Goal: Task Accomplishment & Management: Use online tool/utility

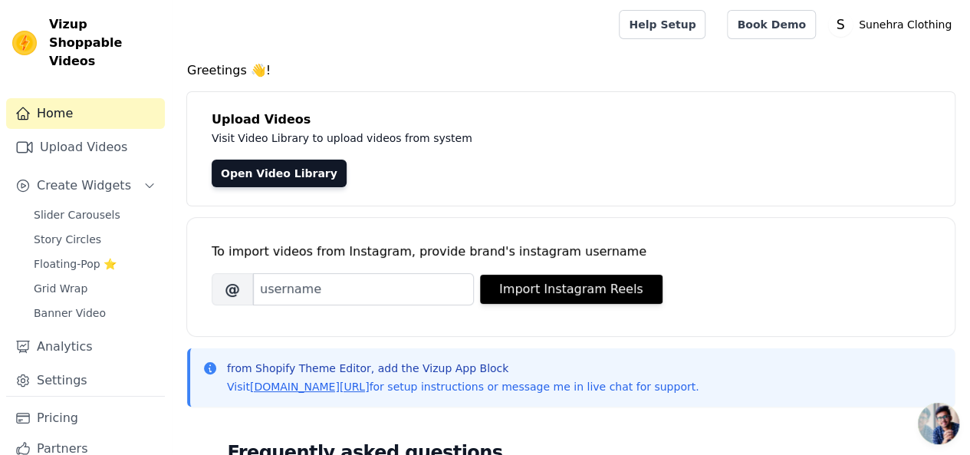
scroll to position [88, 0]
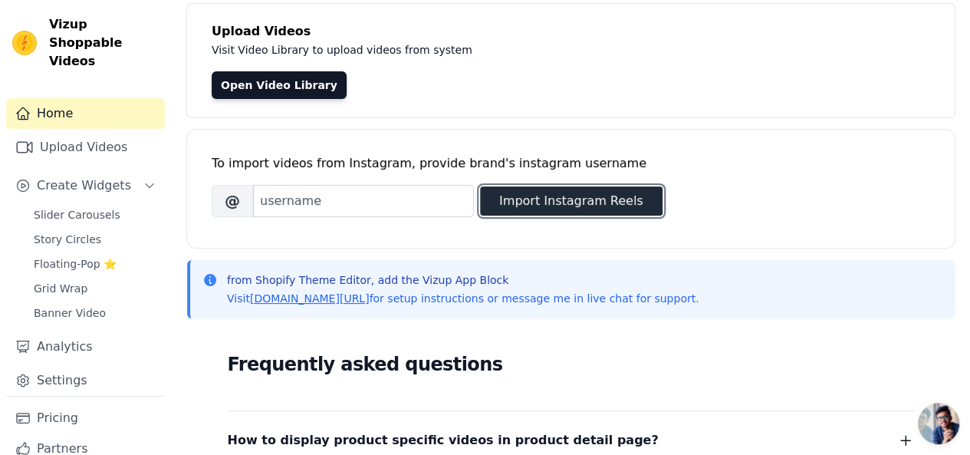
click at [525, 202] on button "Import Instagram Reels" at bounding box center [571, 200] width 183 height 29
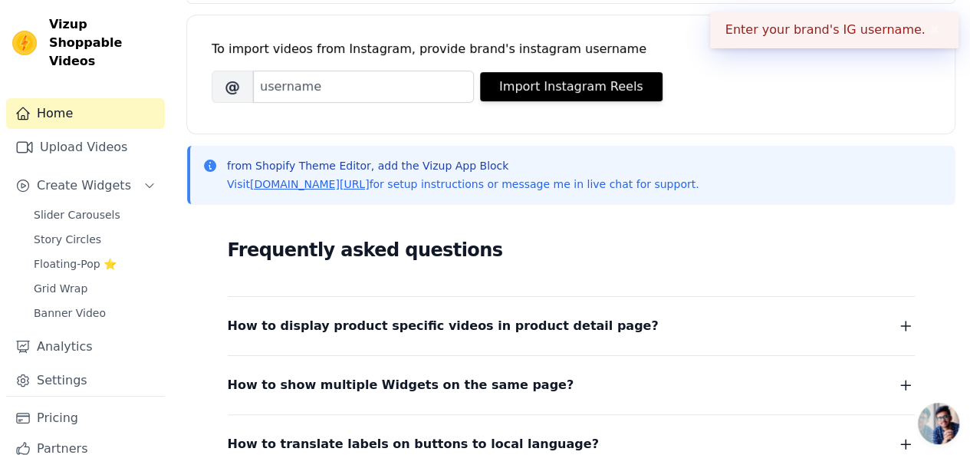
scroll to position [209, 0]
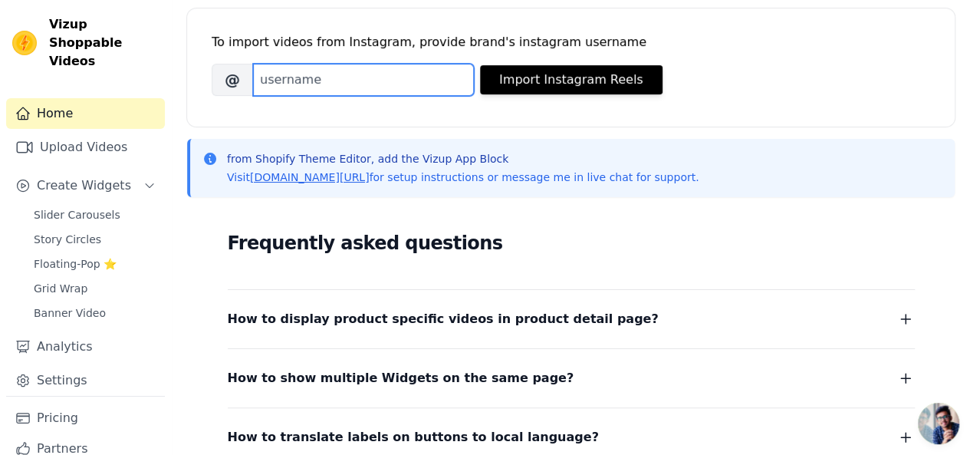
click at [415, 82] on input "Brand's Instagram Username" at bounding box center [363, 80] width 221 height 32
paste input "[URL][DOMAIN_NAME]"
type input "[URL][DOMAIN_NAME]"
paste input "sunehraclothingbrand"
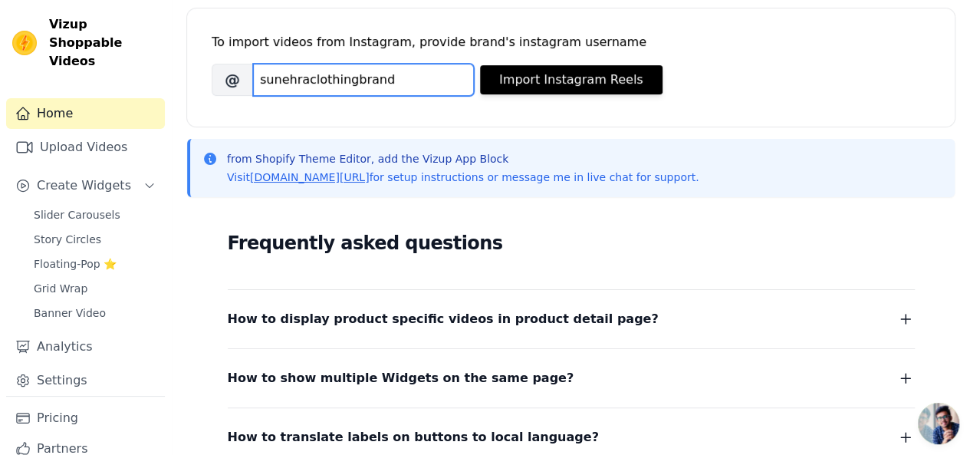
click at [370, 84] on input "sunehraclothingbrand" at bounding box center [363, 80] width 221 height 32
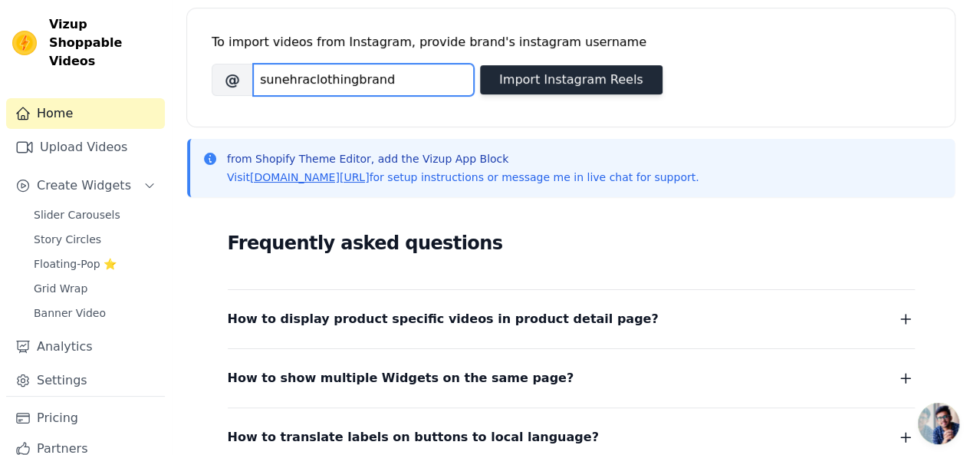
type input "sunehraclothingbrand"
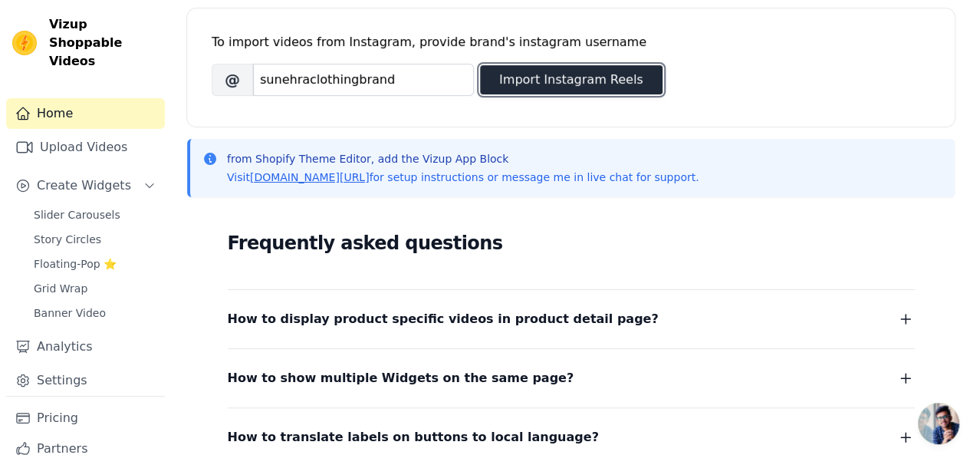
click at [557, 69] on button "Import Instagram Reels" at bounding box center [571, 79] width 183 height 29
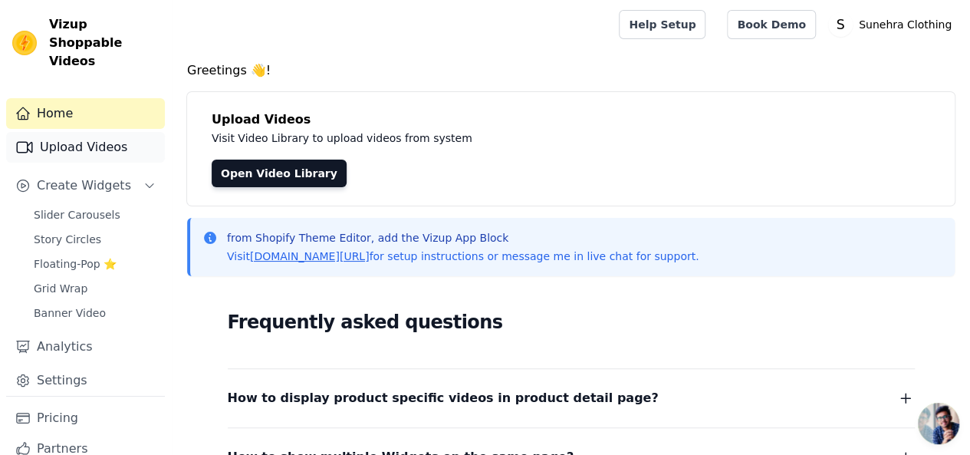
click at [51, 138] on link "Upload Videos" at bounding box center [85, 147] width 159 height 31
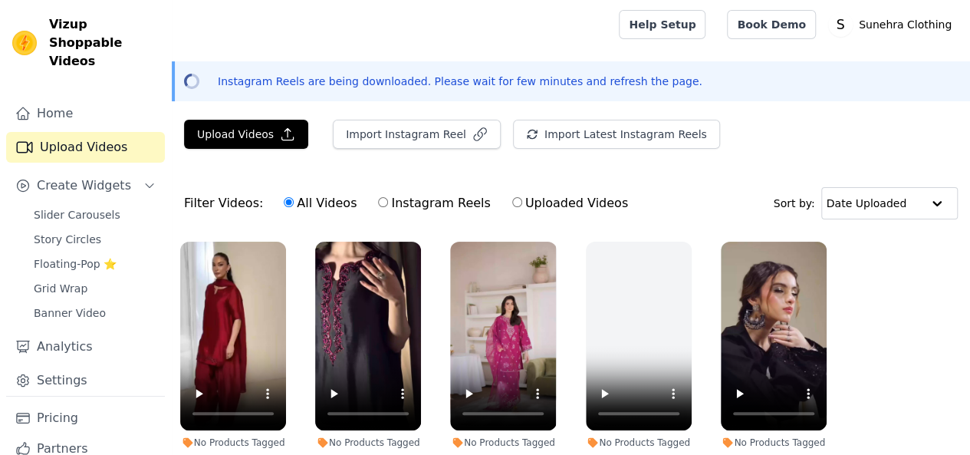
scroll to position [90, 0]
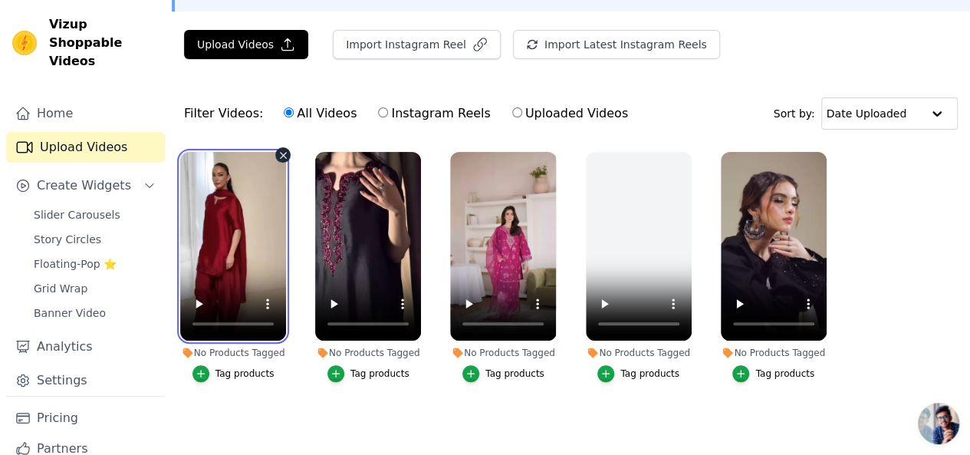
click at [223, 226] on video at bounding box center [233, 246] width 106 height 189
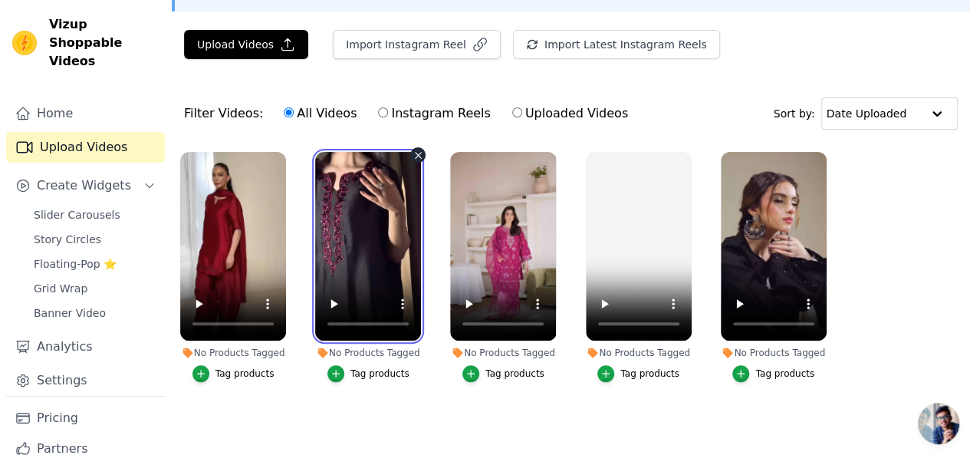
click at [389, 238] on video at bounding box center [368, 246] width 106 height 189
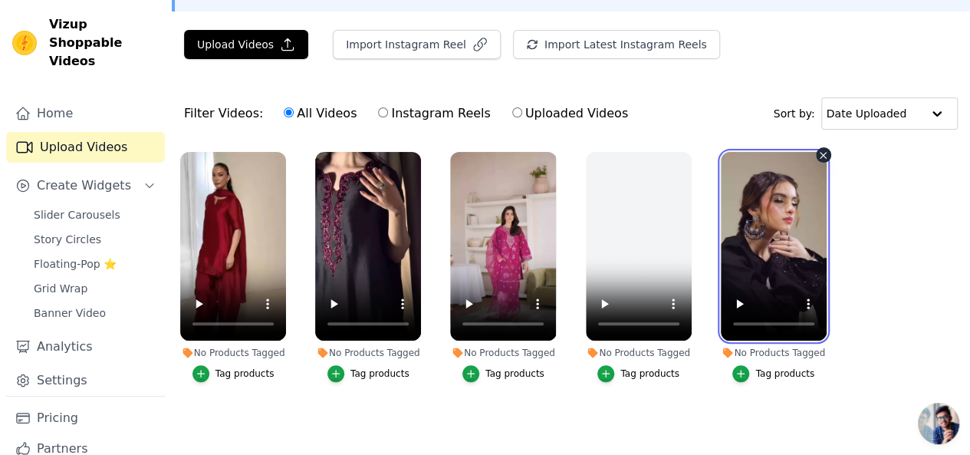
click at [787, 206] on video at bounding box center [774, 246] width 106 height 189
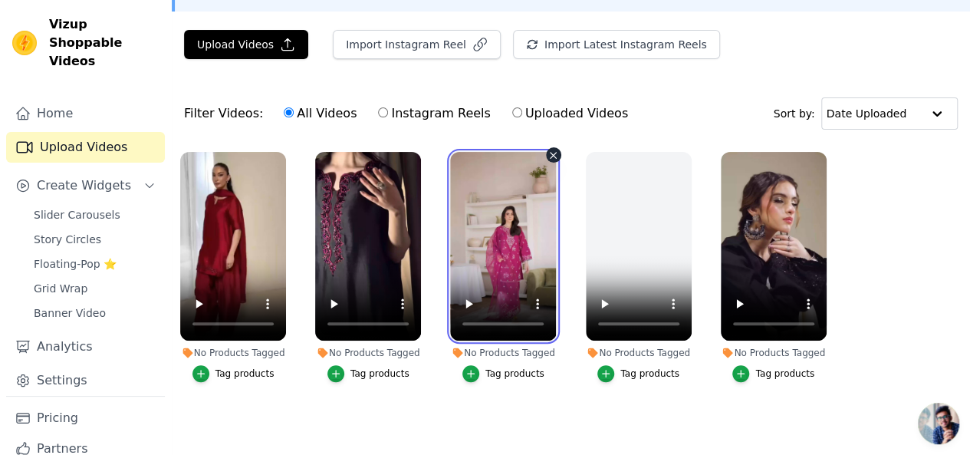
click at [526, 219] on video at bounding box center [503, 246] width 106 height 189
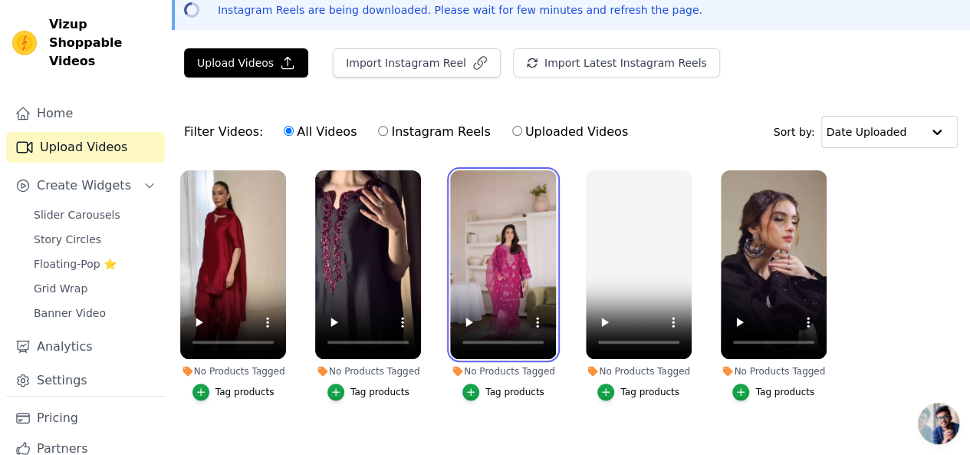
scroll to position [72, 0]
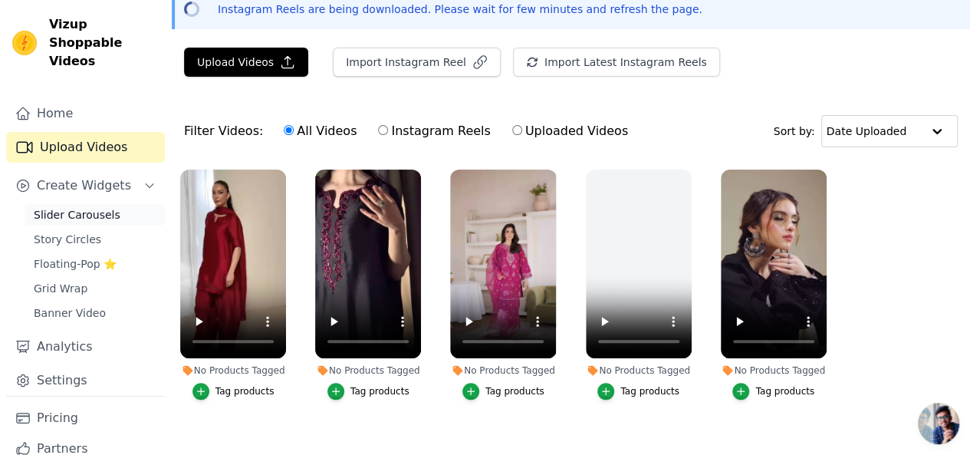
click at [80, 207] on span "Slider Carousels" at bounding box center [77, 214] width 87 height 15
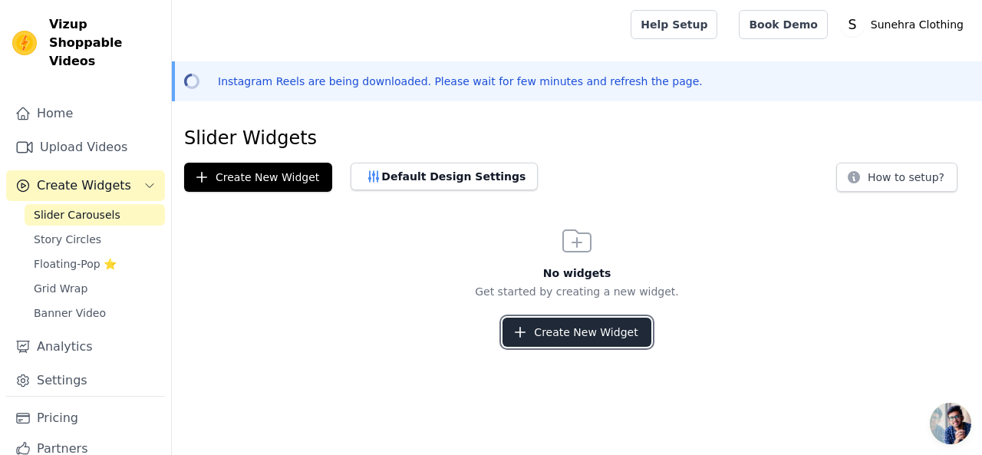
click at [590, 327] on button "Create New Widget" at bounding box center [576, 331] width 148 height 29
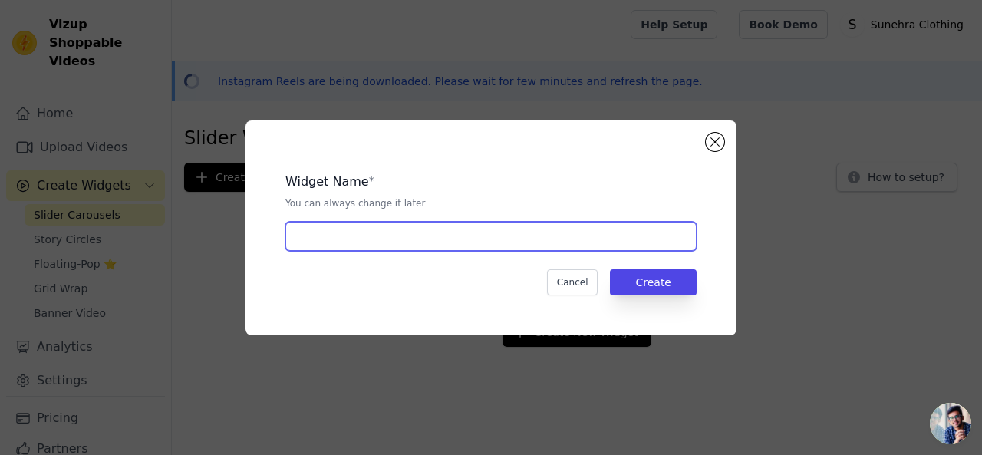
click at [564, 241] on input "text" at bounding box center [490, 236] width 411 height 29
type input "Hot Selling"
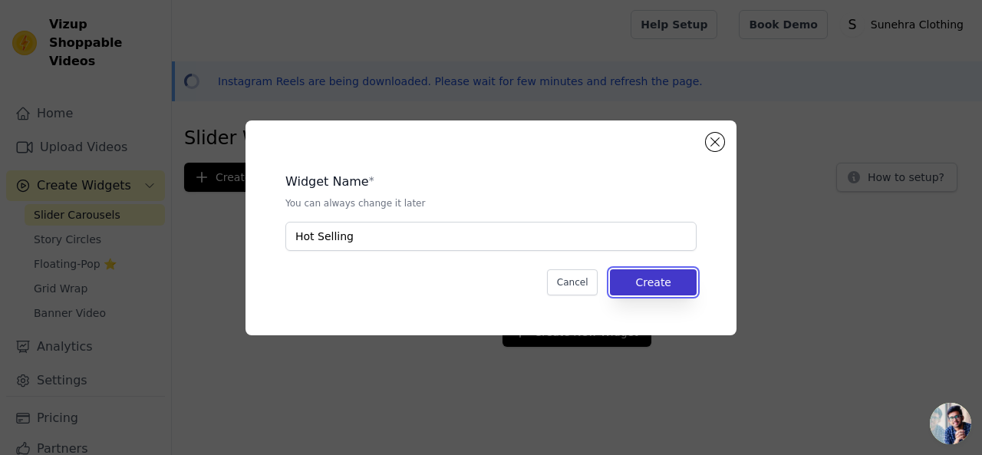
click at [658, 286] on button "Create" at bounding box center [653, 282] width 87 height 26
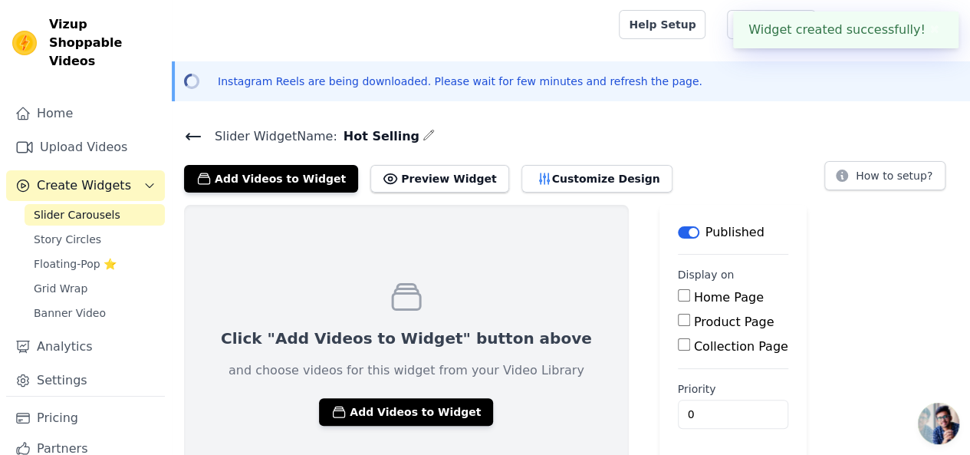
scroll to position [43, 0]
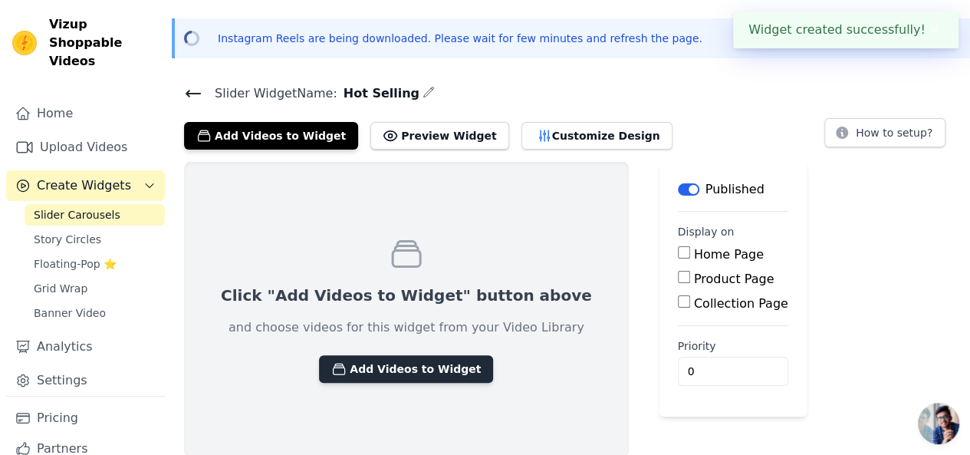
click at [383, 370] on button "Add Videos to Widget" at bounding box center [406, 369] width 174 height 28
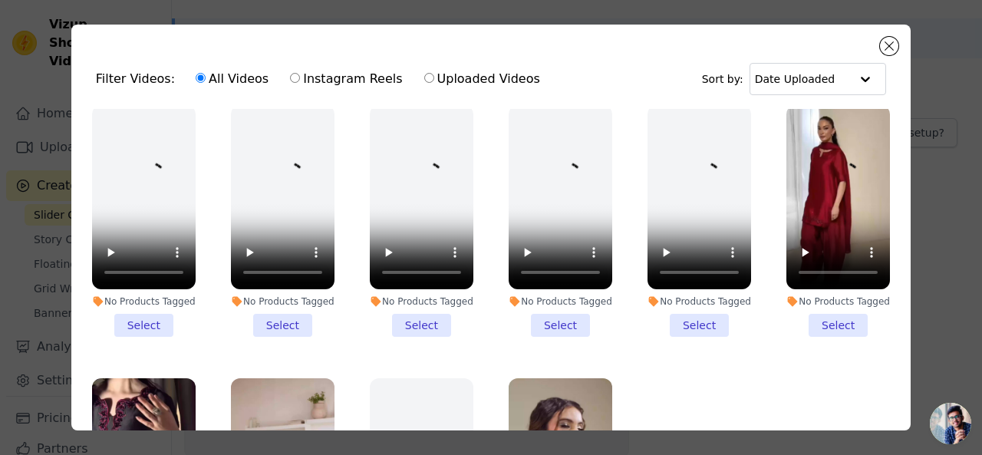
scroll to position [11, 0]
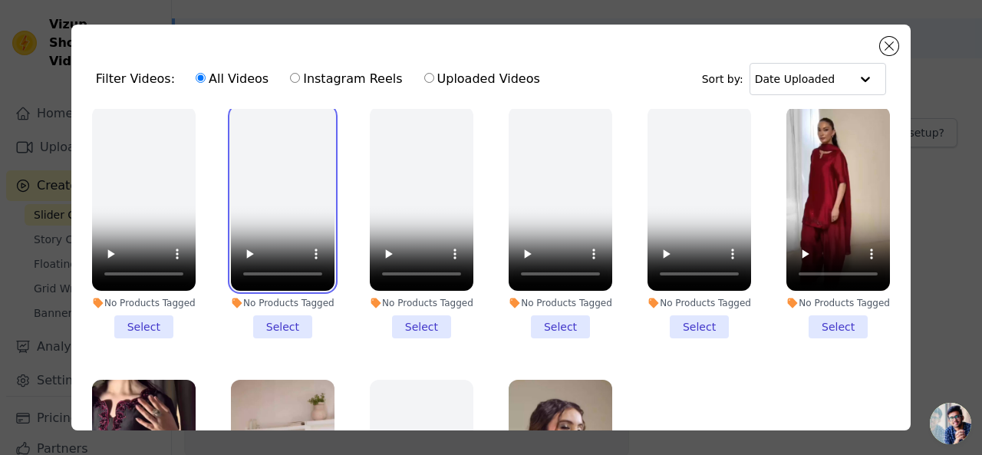
click at [260, 183] on video at bounding box center [283, 199] width 104 height 184
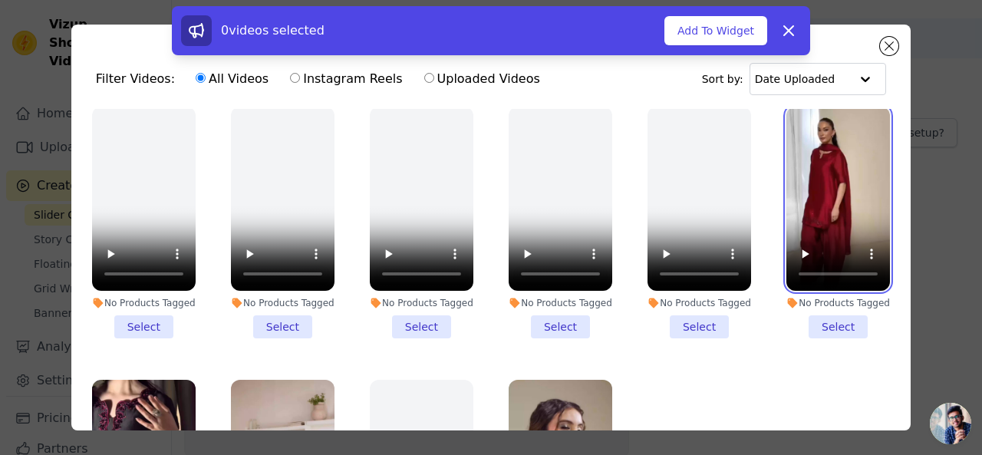
click at [812, 168] on video at bounding box center [838, 199] width 104 height 184
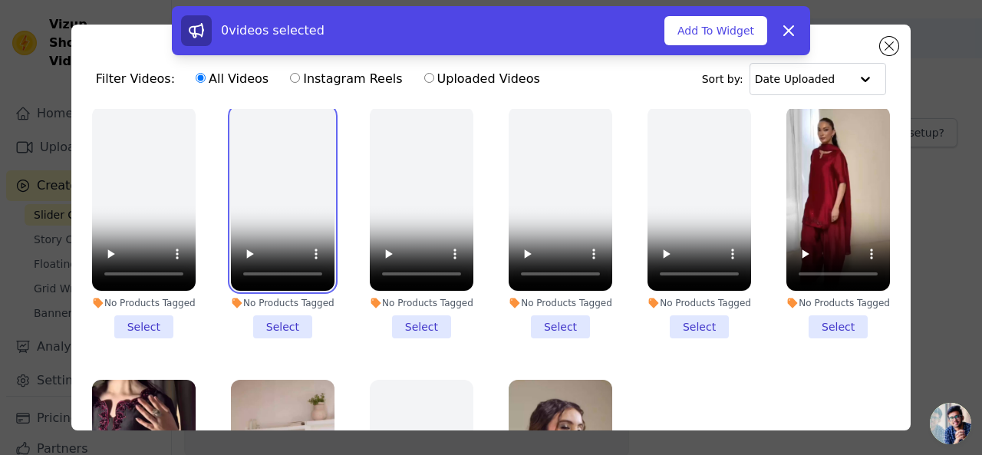
click at [327, 172] on video at bounding box center [283, 199] width 104 height 184
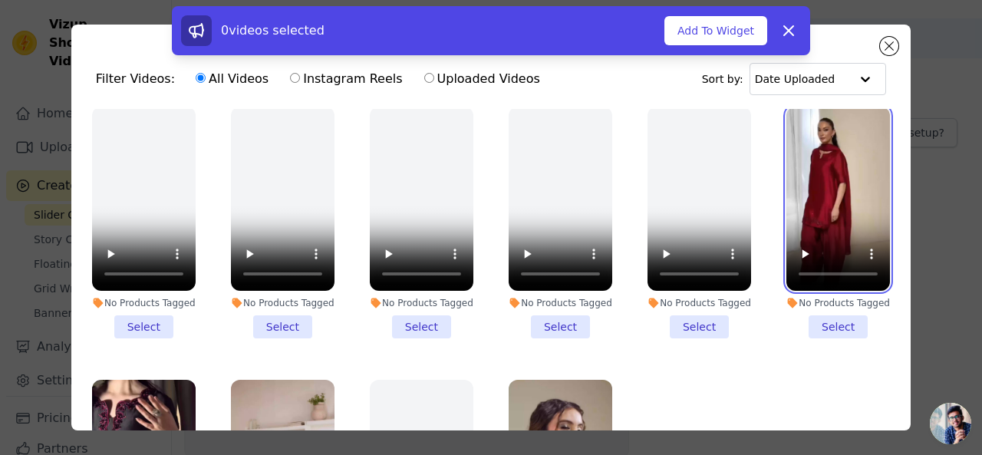
click at [786, 165] on video at bounding box center [838, 199] width 104 height 184
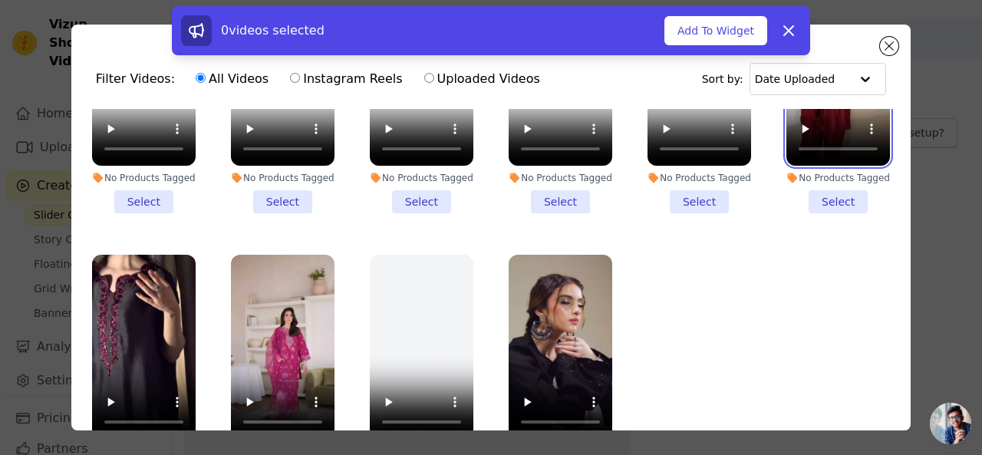
scroll to position [0, 0]
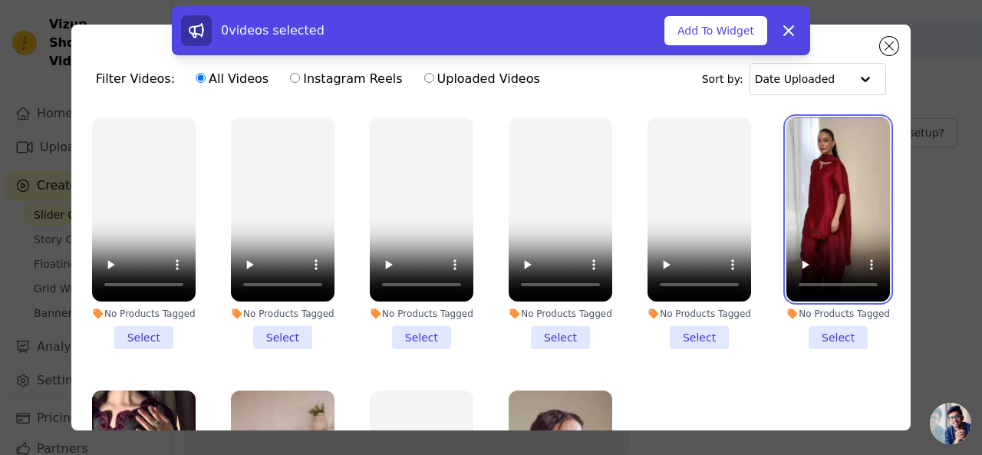
click at [786, 199] on video at bounding box center [838, 209] width 104 height 184
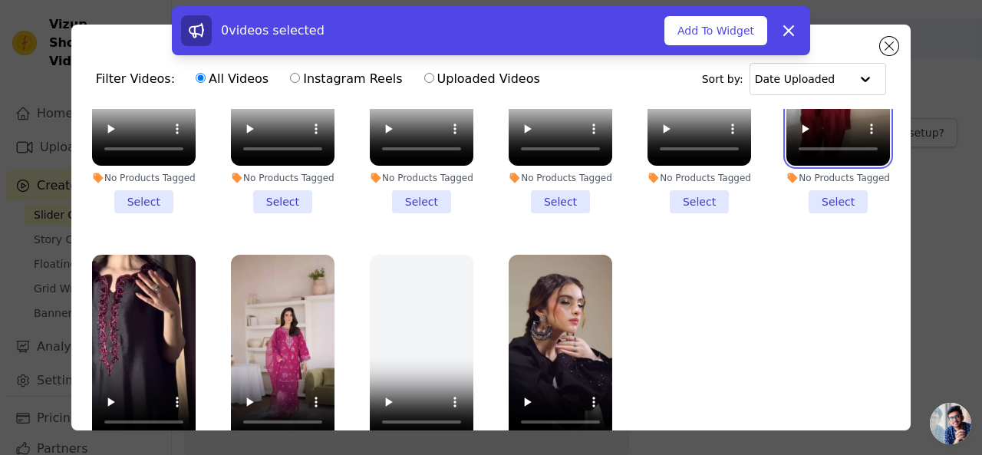
scroll to position [87, 0]
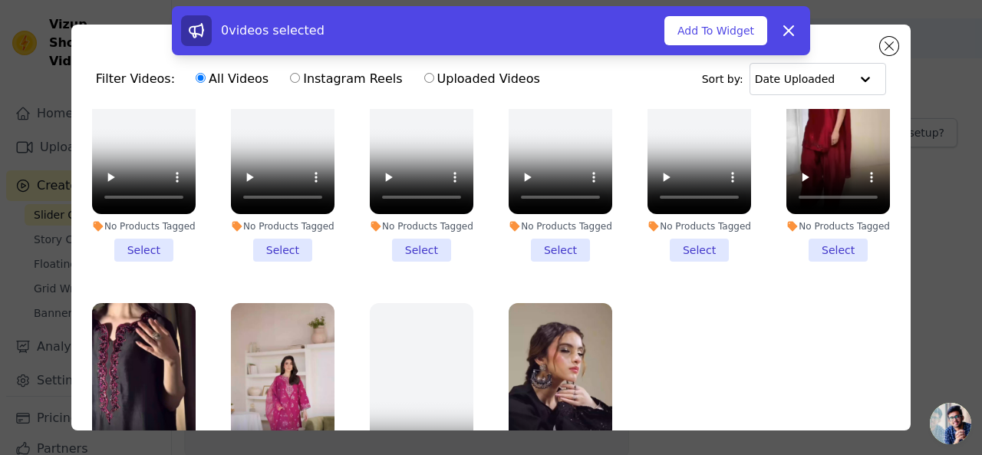
click at [816, 240] on li "No Products Tagged Select" at bounding box center [838, 146] width 104 height 232
click at [0, 0] on input "No Products Tagged Select" at bounding box center [0, 0] width 0 height 0
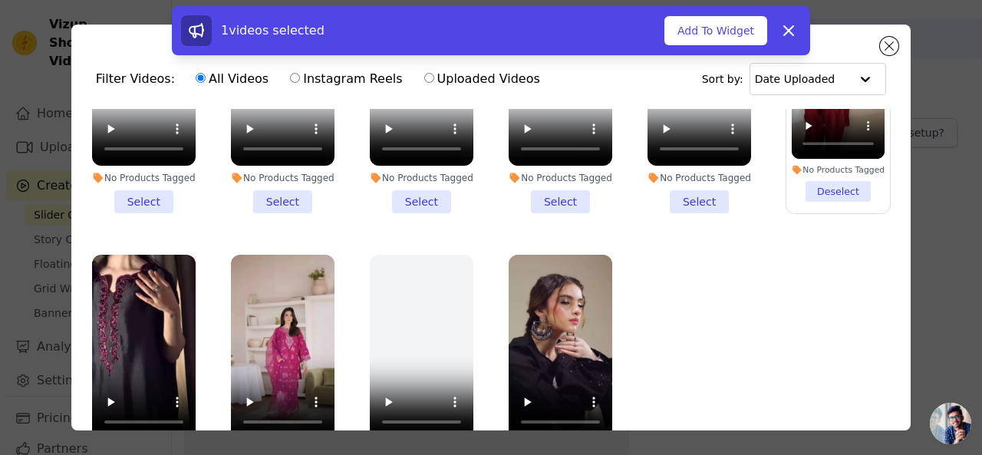
scroll to position [133, 0]
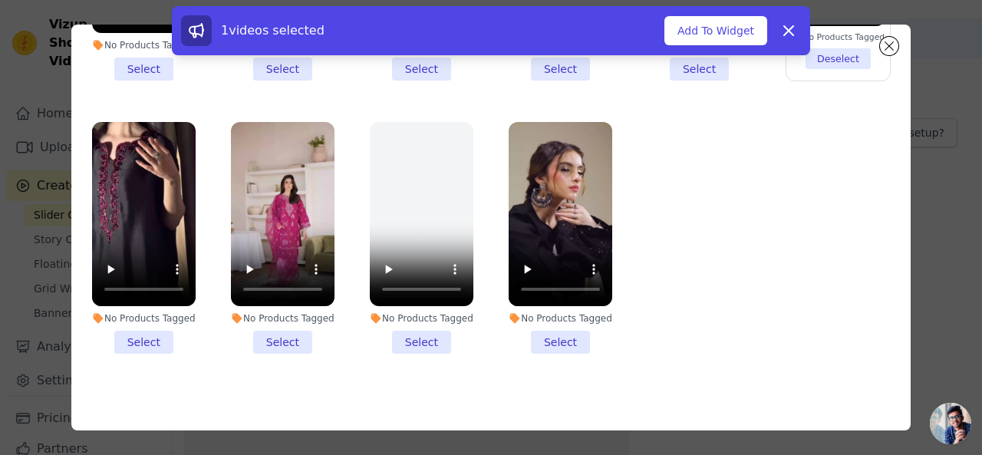
click at [138, 335] on li "No Products Tagged Select" at bounding box center [144, 238] width 104 height 232
click at [0, 0] on input "No Products Tagged Select" at bounding box center [0, 0] width 0 height 0
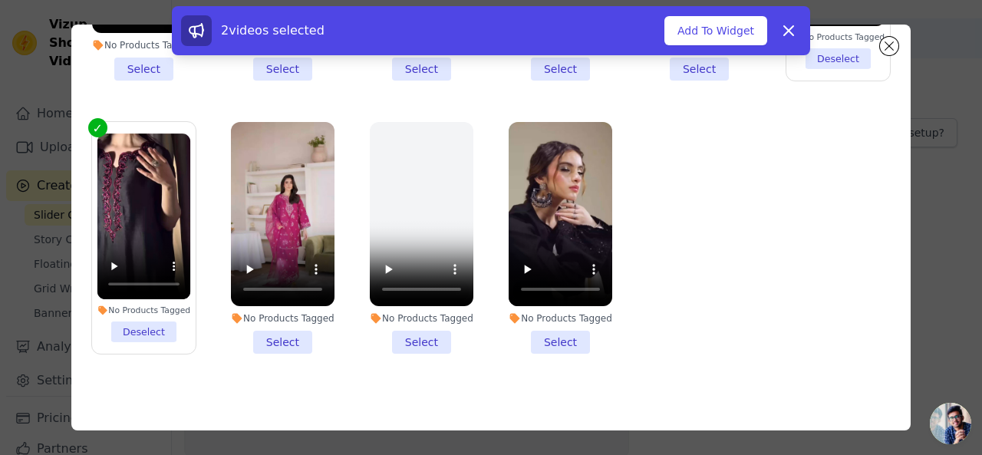
click at [262, 334] on li "No Products Tagged Select" at bounding box center [283, 238] width 104 height 232
click at [0, 0] on input "No Products Tagged Select" at bounding box center [0, 0] width 0 height 0
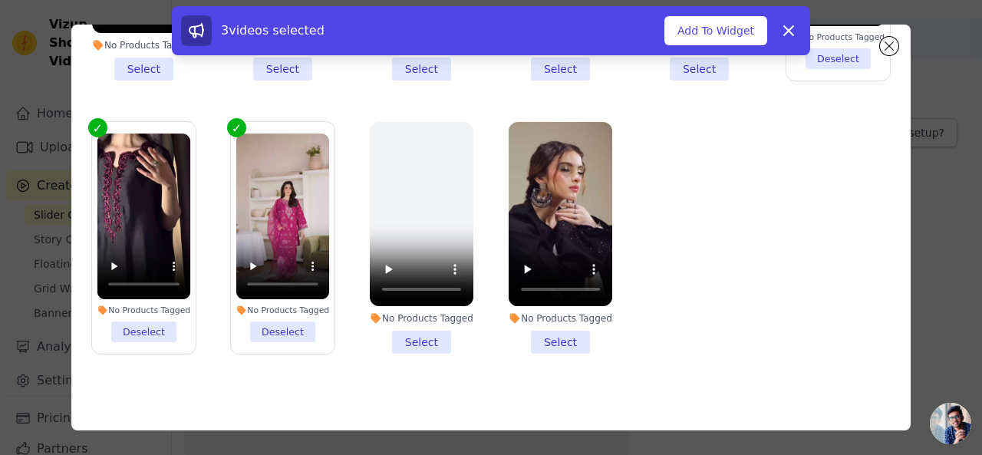
click at [549, 333] on li "No Products Tagged Select" at bounding box center [560, 238] width 104 height 232
click at [0, 0] on input "No Products Tagged Select" at bounding box center [0, 0] width 0 height 0
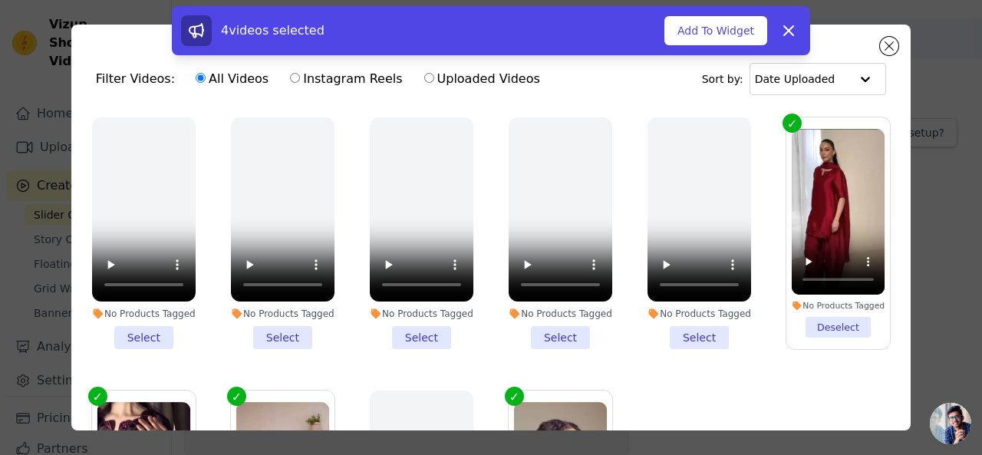
scroll to position [0, 0]
click at [687, 335] on li "No Products Tagged Select" at bounding box center [699, 233] width 104 height 232
click at [0, 0] on input "No Products Tagged Select" at bounding box center [0, 0] width 0 height 0
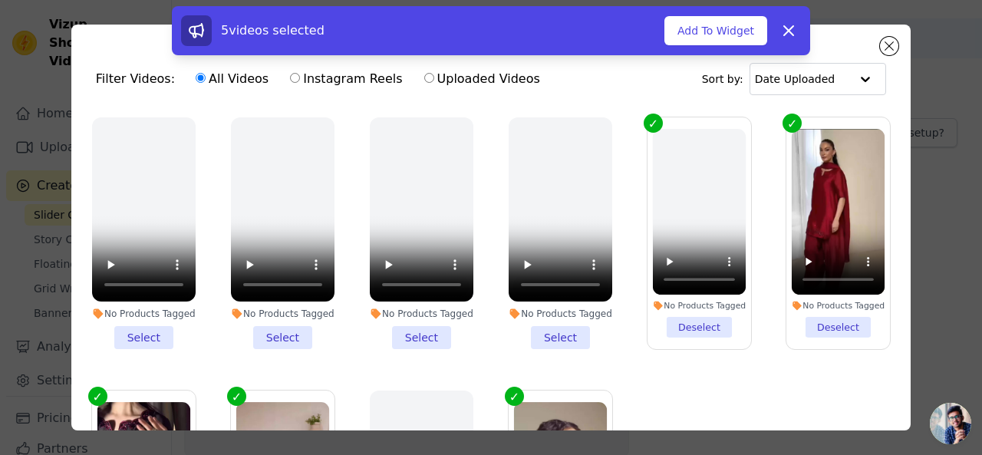
click at [267, 337] on li "No Products Tagged Select" at bounding box center [283, 233] width 104 height 232
click at [0, 0] on input "No Products Tagged Select" at bounding box center [0, 0] width 0 height 0
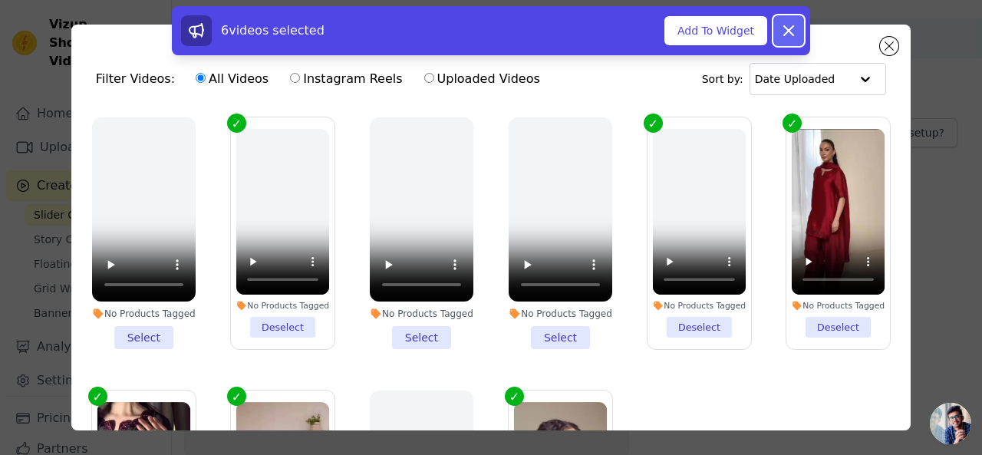
click at [778, 31] on button "Dismiss" at bounding box center [788, 30] width 31 height 31
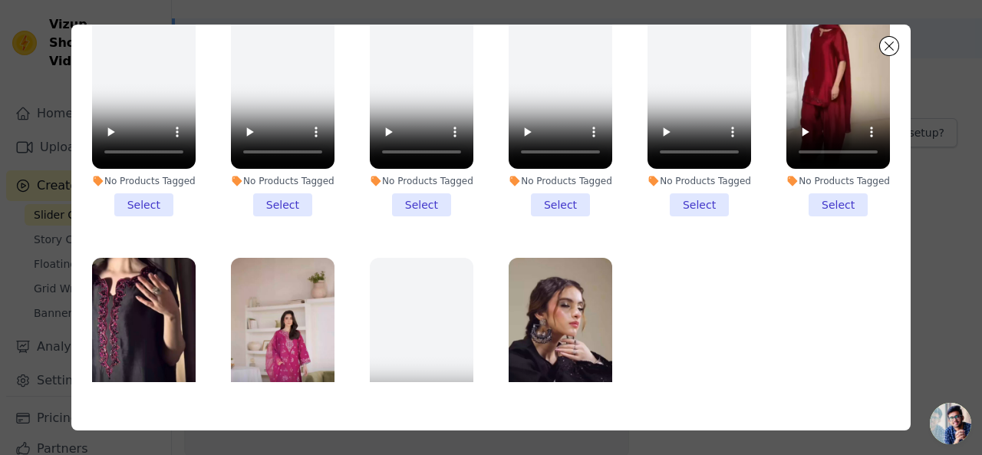
scroll to position [1, 0]
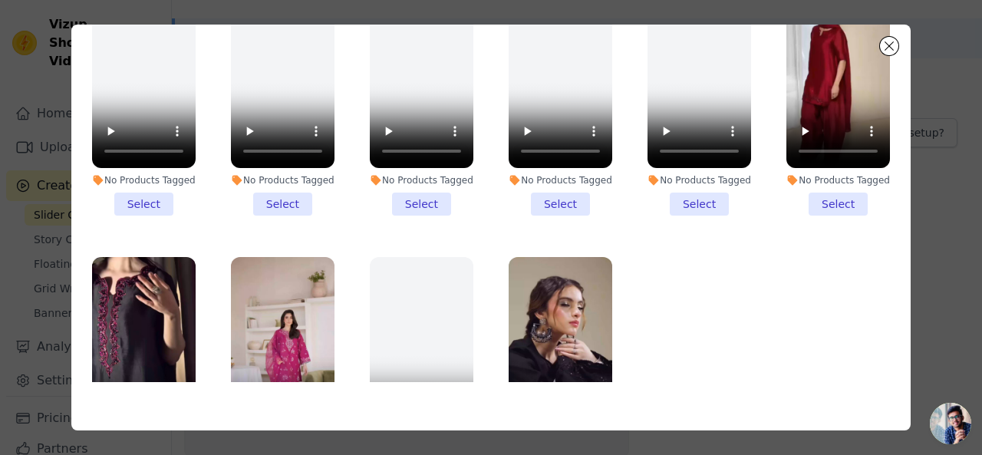
click at [818, 186] on li "No Products Tagged Select" at bounding box center [838, 100] width 104 height 232
click at [0, 0] on input "No Products Tagged Select" at bounding box center [0, 0] width 0 height 0
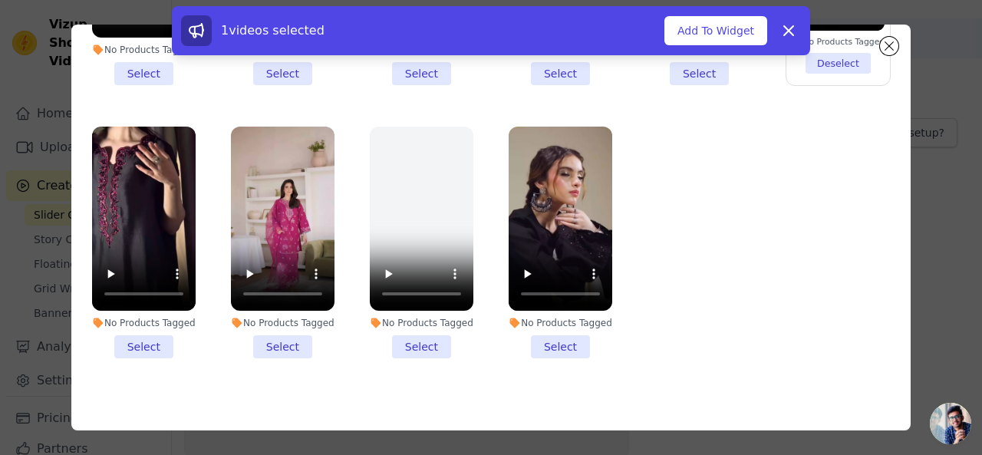
scroll to position [132, 0]
click at [537, 340] on li "No Products Tagged Select" at bounding box center [560, 242] width 104 height 232
click at [0, 0] on input "No Products Tagged Select" at bounding box center [0, 0] width 0 height 0
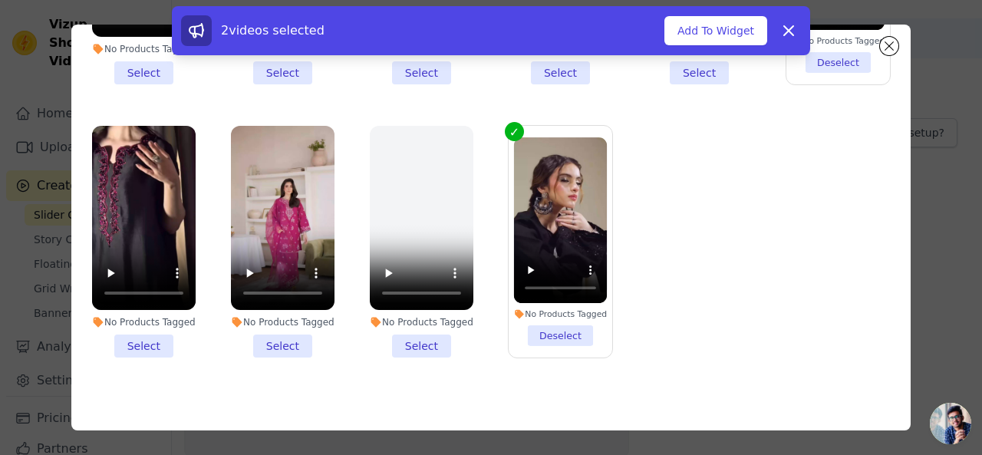
click at [139, 340] on li "No Products Tagged Select" at bounding box center [144, 242] width 104 height 232
click at [0, 0] on input "No Products Tagged Select" at bounding box center [0, 0] width 0 height 0
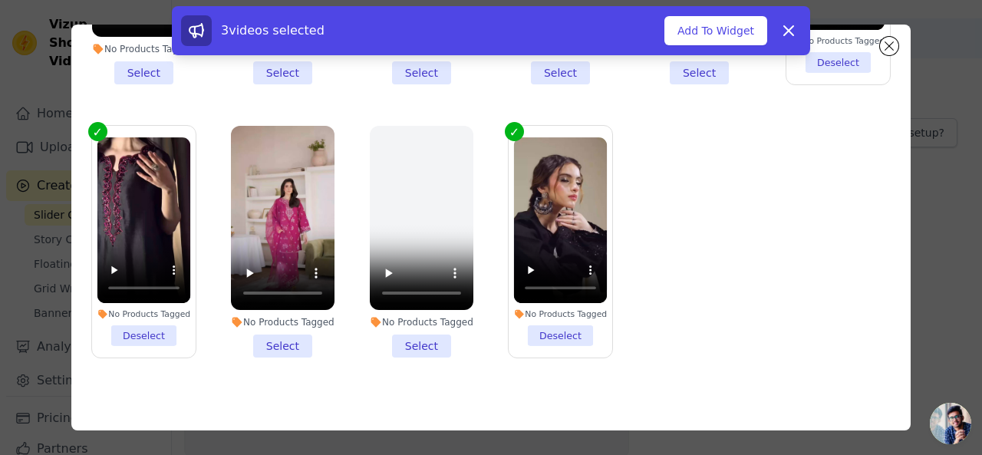
click at [281, 333] on li "No Products Tagged Select" at bounding box center [283, 242] width 104 height 232
click at [0, 0] on input "No Products Tagged Select" at bounding box center [0, 0] width 0 height 0
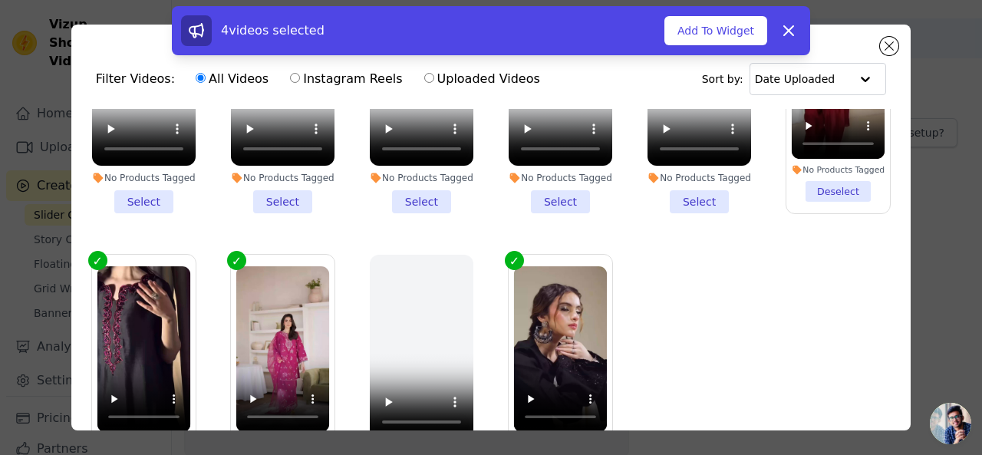
scroll to position [133, 0]
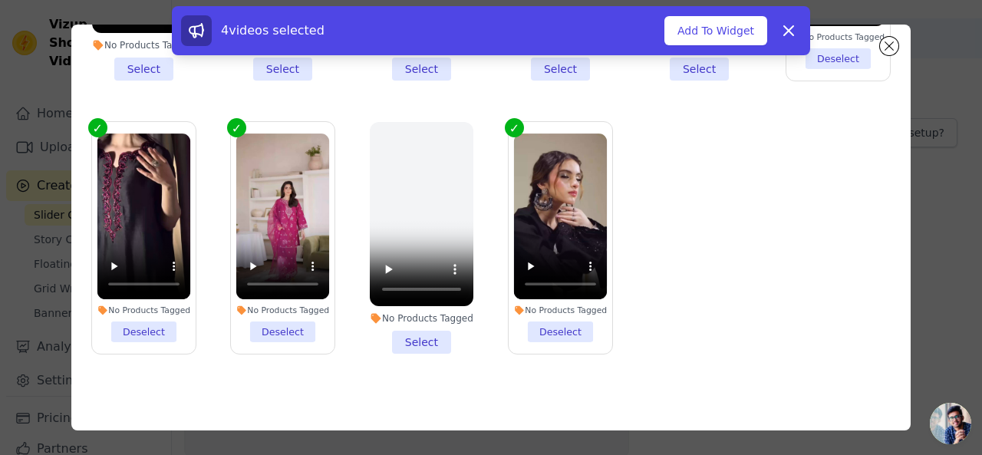
click at [931, 193] on div "Filter Videos: All Videos Instagram Reels Uploaded Videos Sort by: Date Uploade…" at bounding box center [491, 227] width 933 height 455
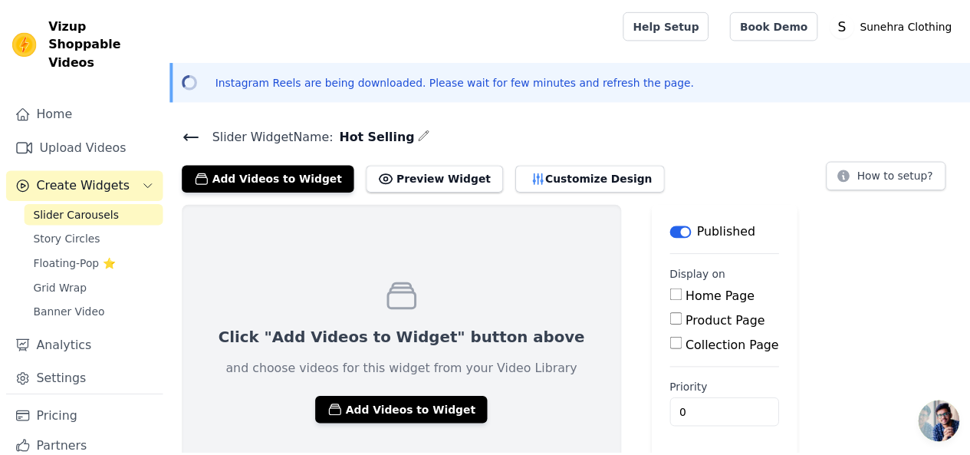
scroll to position [43, 0]
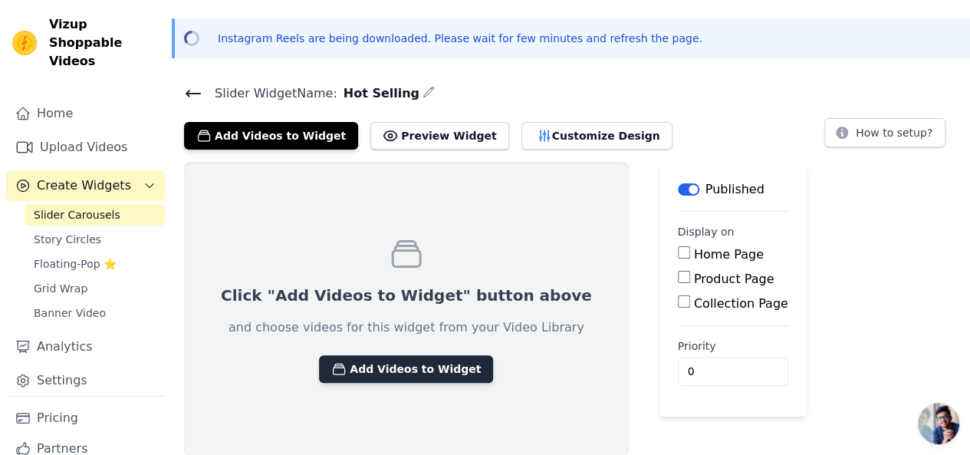
click at [419, 367] on button "Add Videos to Widget" at bounding box center [406, 369] width 174 height 28
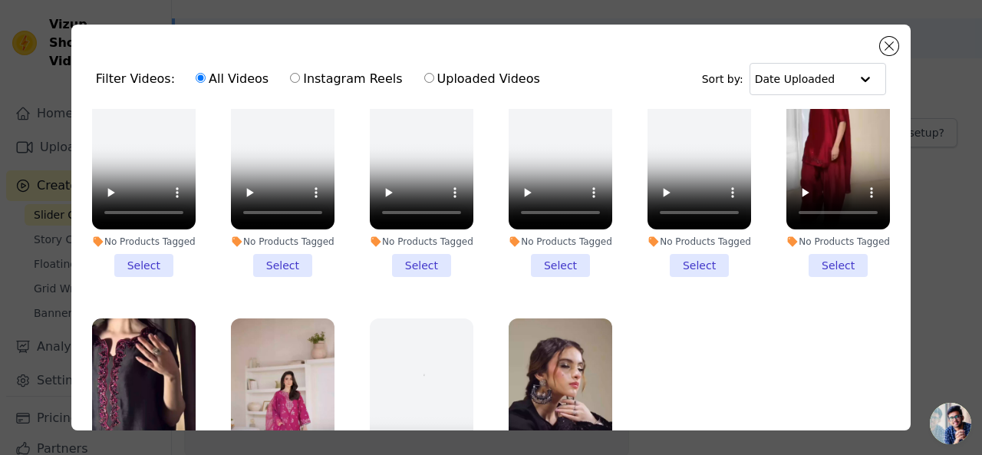
scroll to position [136, 0]
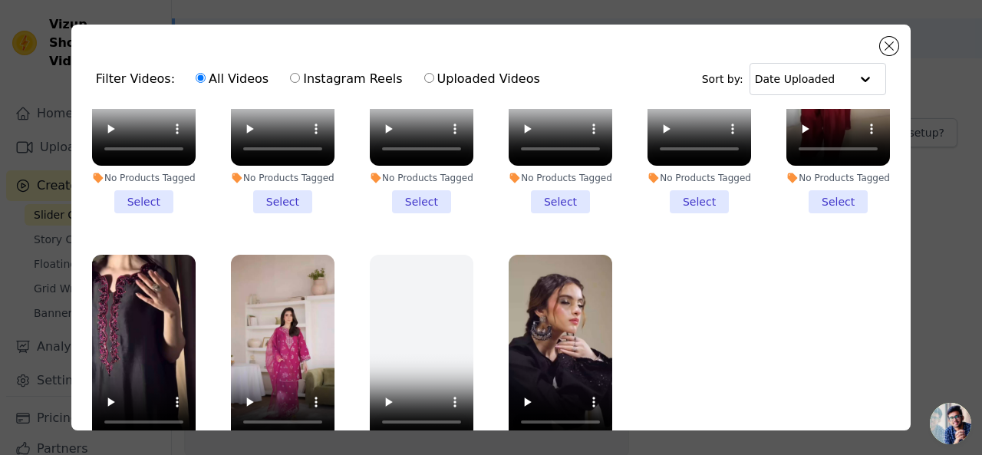
click at [829, 183] on li "No Products Tagged Select" at bounding box center [838, 98] width 104 height 232
click at [0, 0] on input "No Products Tagged Select" at bounding box center [0, 0] width 0 height 0
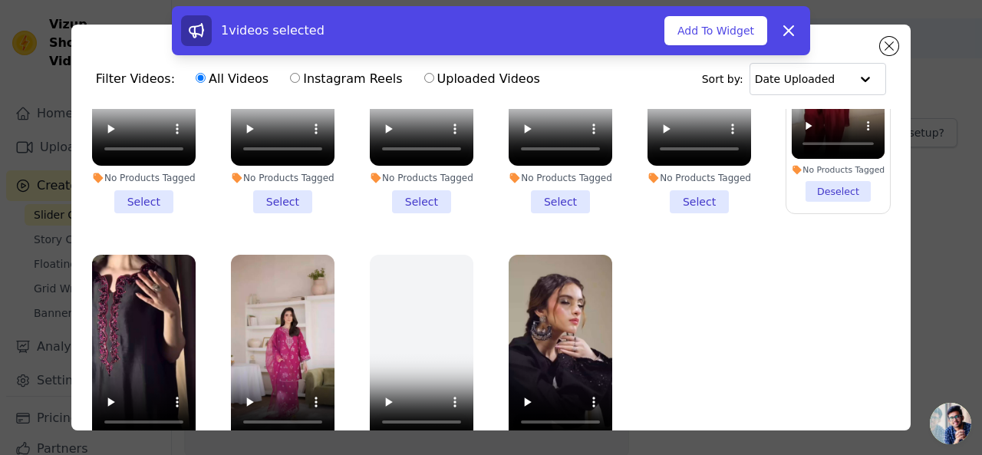
scroll to position [133, 0]
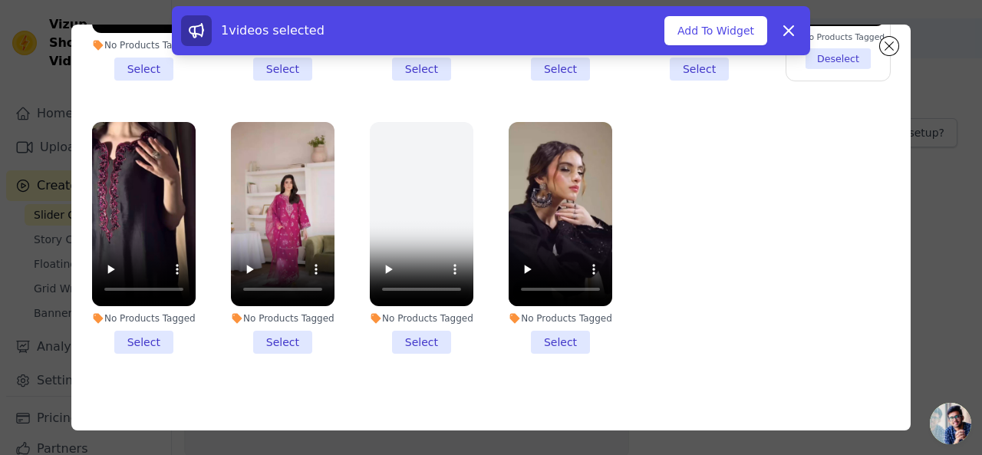
click at [517, 327] on li "No Products Tagged Select" at bounding box center [560, 238] width 104 height 232
click at [0, 0] on input "No Products Tagged Select" at bounding box center [0, 0] width 0 height 0
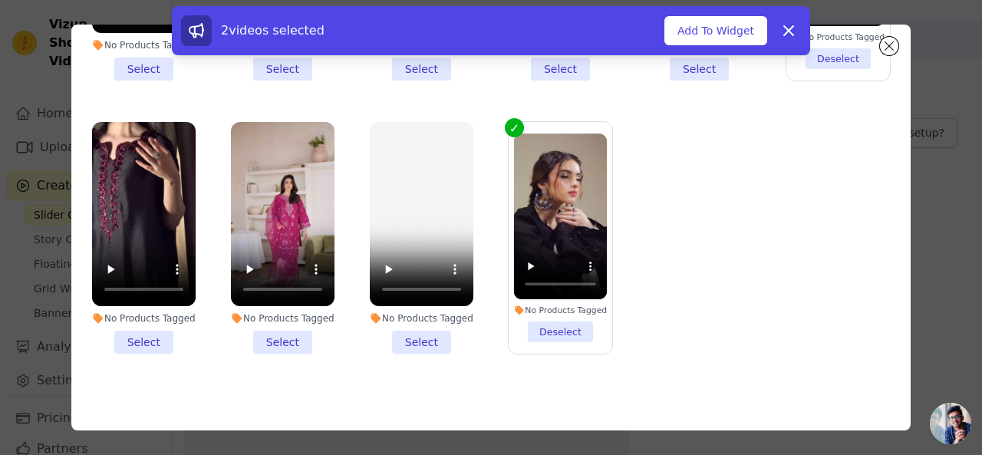
click at [160, 315] on li "No Products Tagged Select" at bounding box center [144, 238] width 104 height 232
click at [0, 0] on input "No Products Tagged Select" at bounding box center [0, 0] width 0 height 0
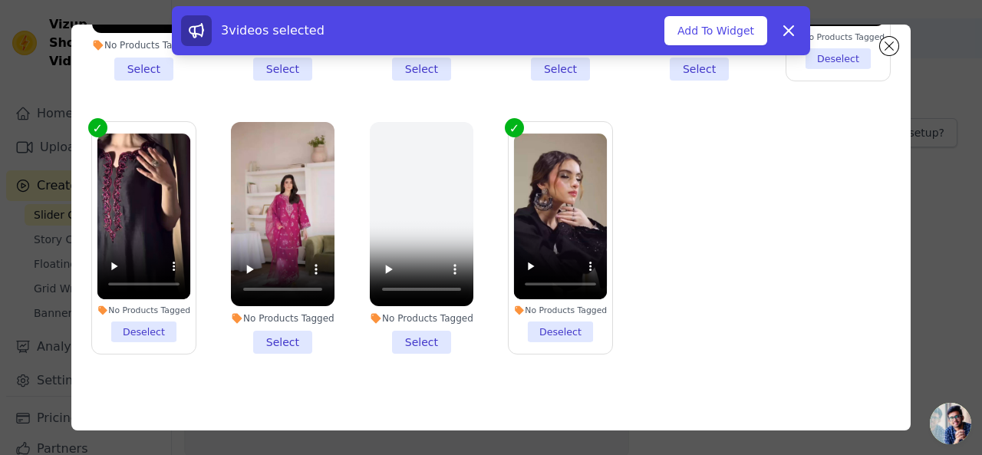
click at [267, 331] on li "No Products Tagged Select" at bounding box center [283, 238] width 104 height 232
click at [0, 0] on input "No Products Tagged Select" at bounding box center [0, 0] width 0 height 0
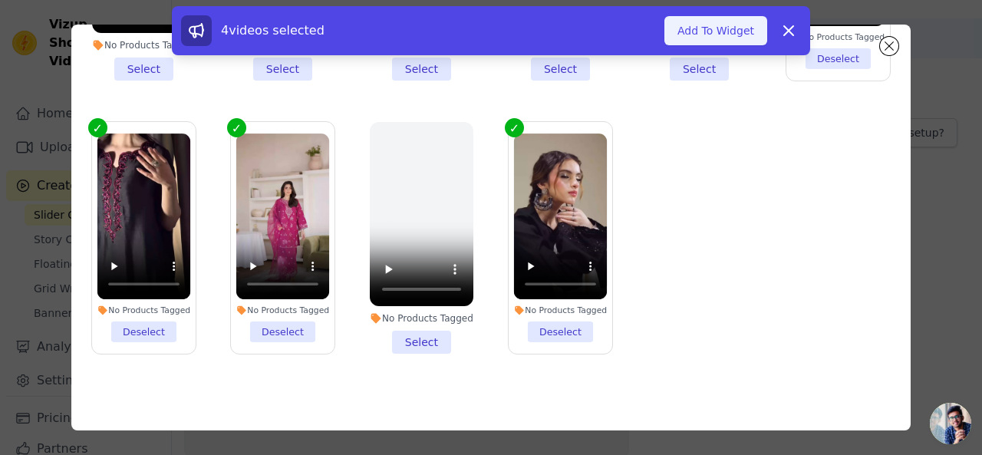
click at [727, 29] on button "Add To Widget" at bounding box center [715, 30] width 103 height 29
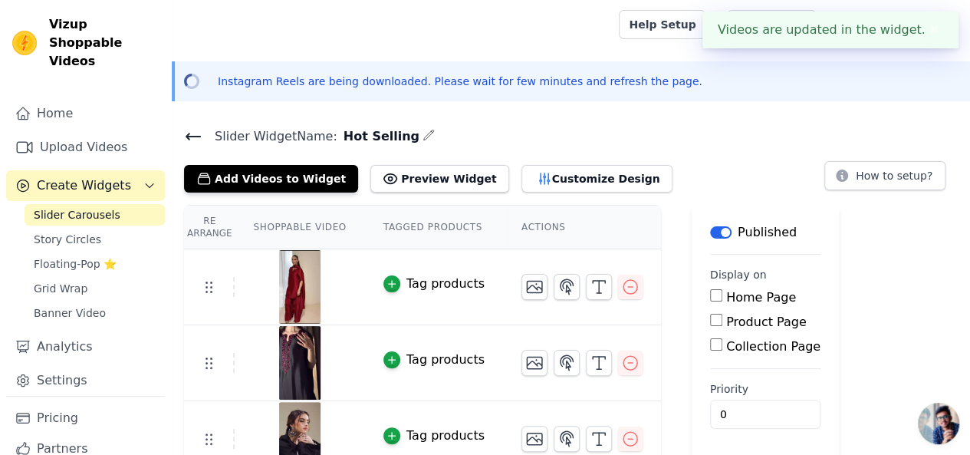
scroll to position [95, 0]
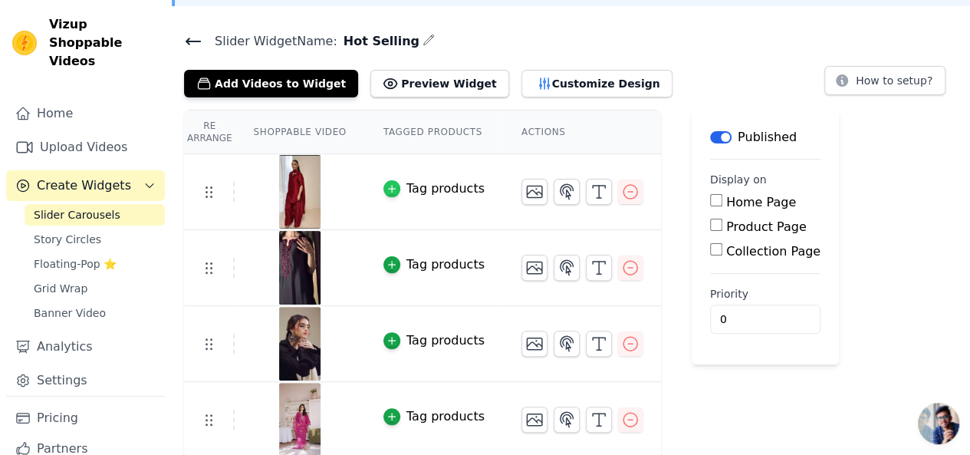
click at [387, 186] on icon "button" at bounding box center [392, 188] width 11 height 11
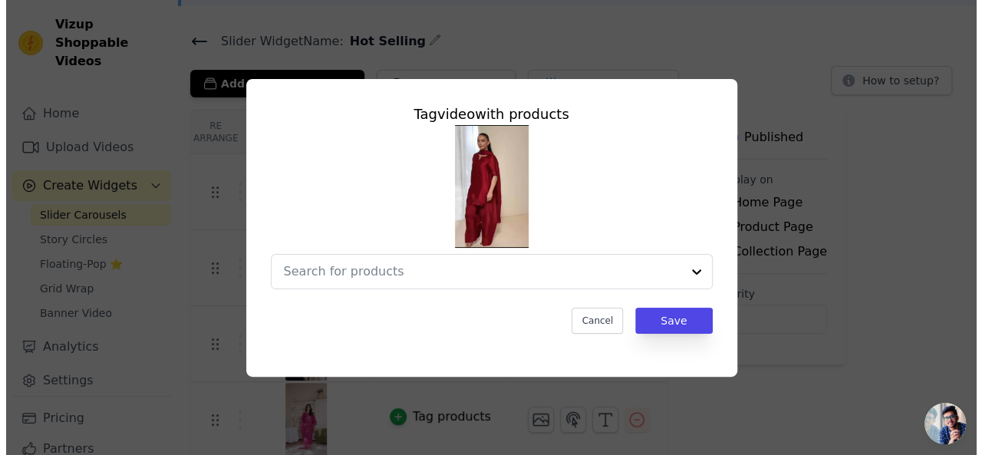
scroll to position [0, 0]
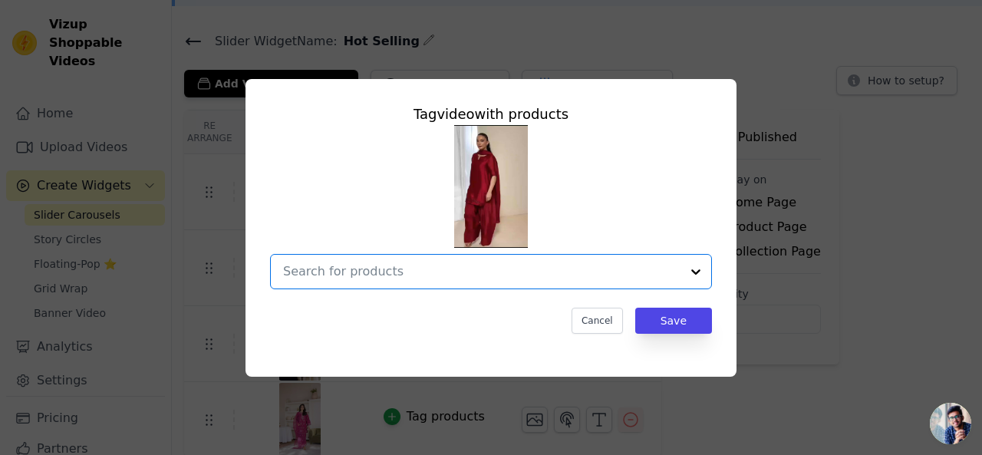
click at [489, 268] on input "text" at bounding box center [481, 271] width 397 height 18
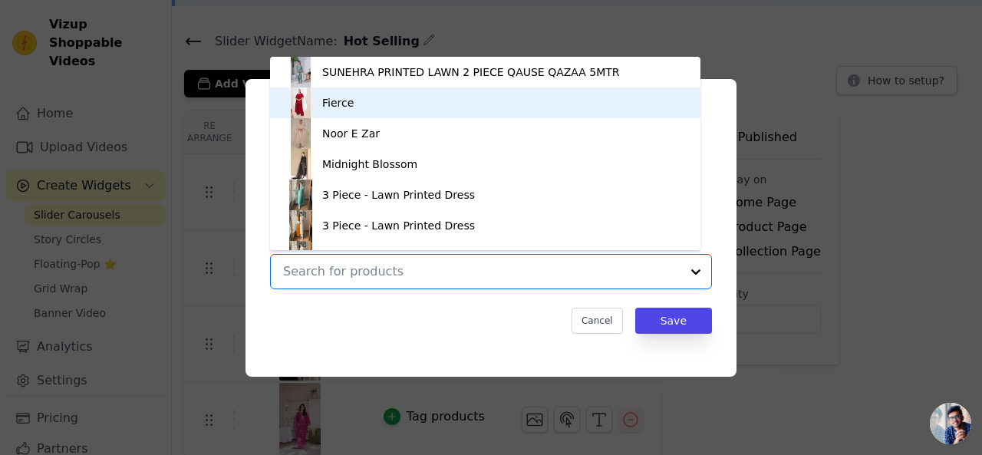
click at [335, 105] on div "Fierce" at bounding box center [337, 102] width 31 height 15
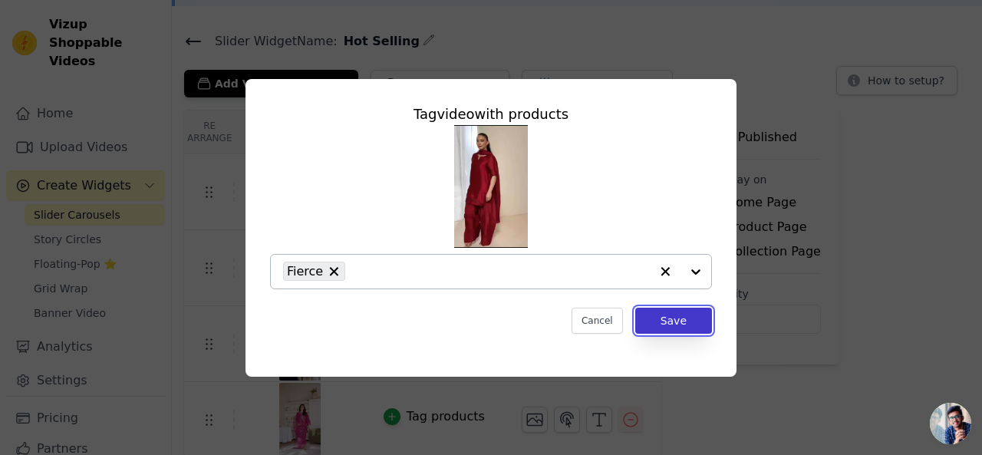
click at [691, 323] on button "Save" at bounding box center [673, 321] width 77 height 26
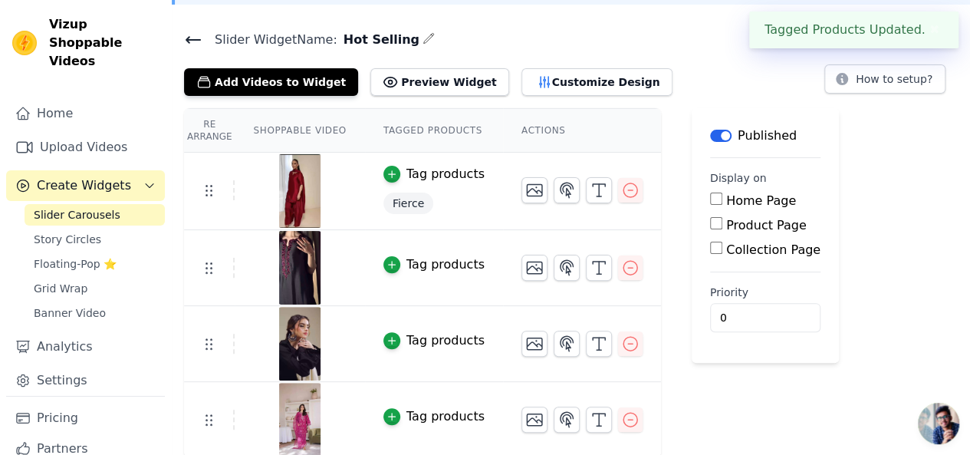
click at [393, 257] on button "Tag products" at bounding box center [433, 264] width 101 height 18
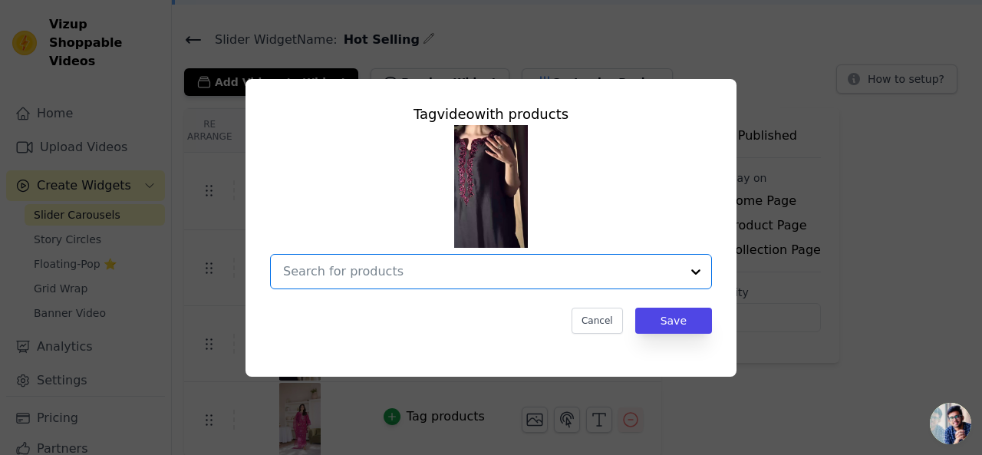
click at [547, 263] on input "text" at bounding box center [481, 271] width 397 height 18
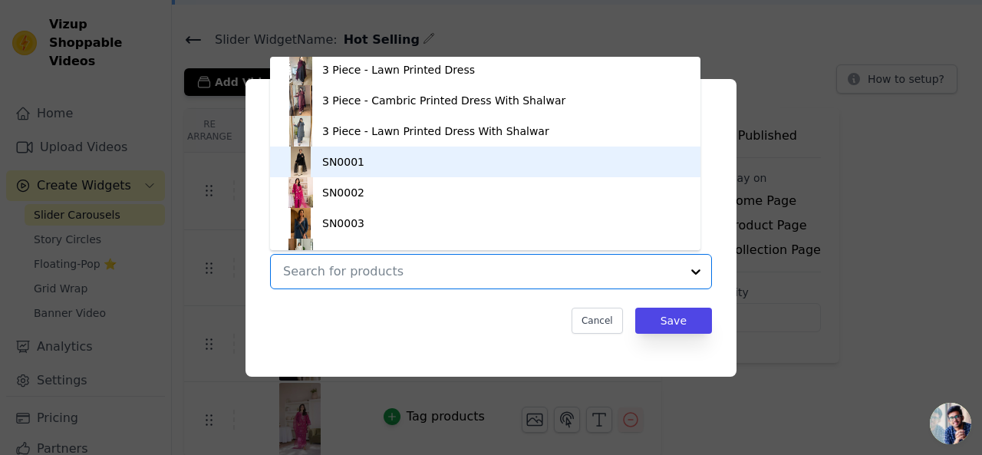
click at [344, 165] on div "SN0001" at bounding box center [343, 161] width 42 height 15
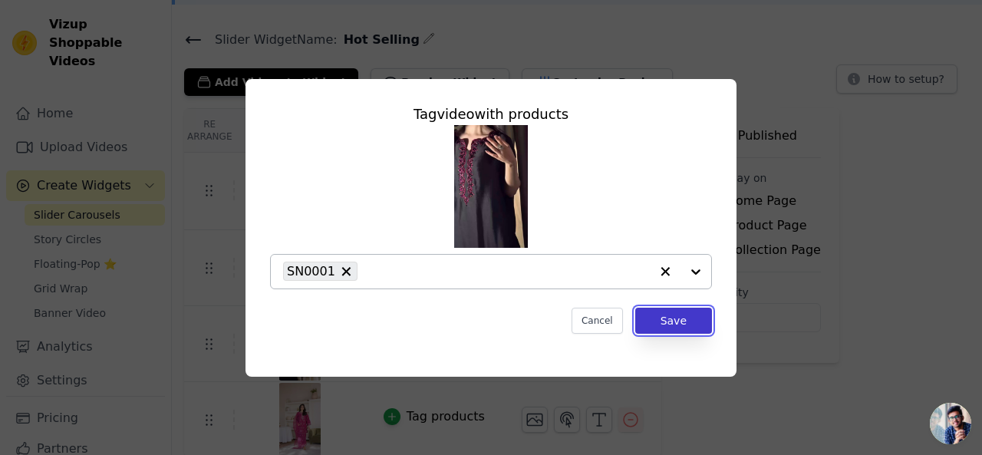
click at [684, 327] on button "Save" at bounding box center [673, 321] width 77 height 26
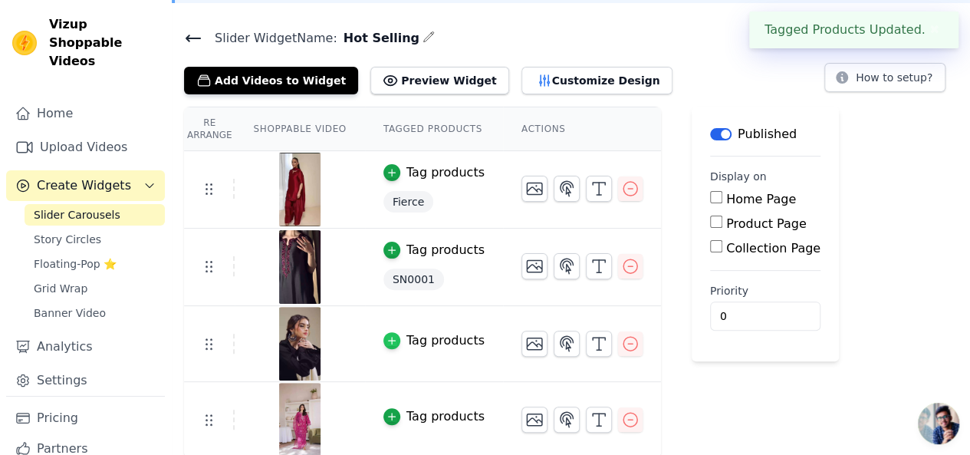
click at [387, 340] on icon "button" at bounding box center [392, 340] width 11 height 11
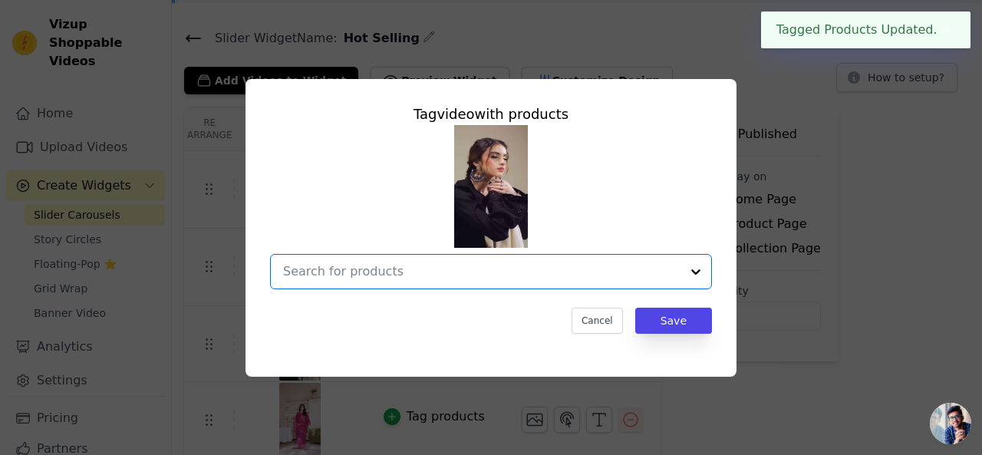
click at [423, 262] on input "text" at bounding box center [481, 271] width 397 height 18
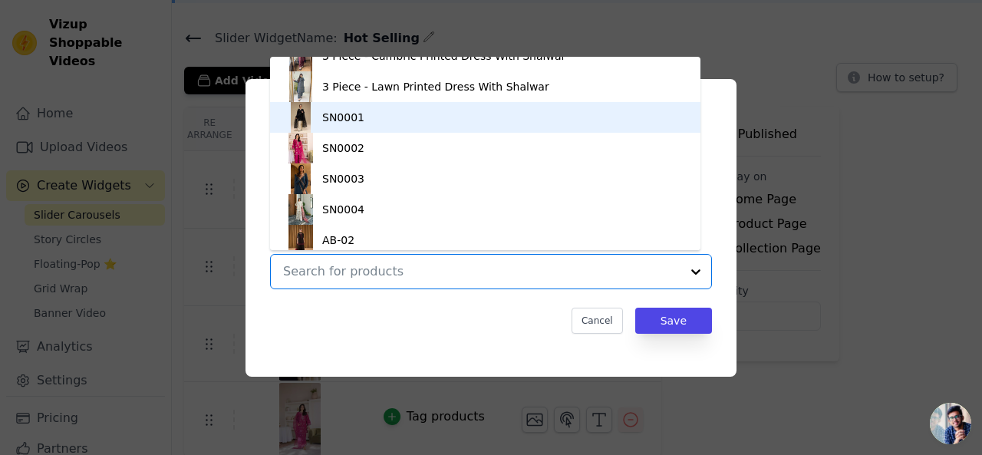
click at [364, 116] on div "SN0001" at bounding box center [485, 117] width 400 height 31
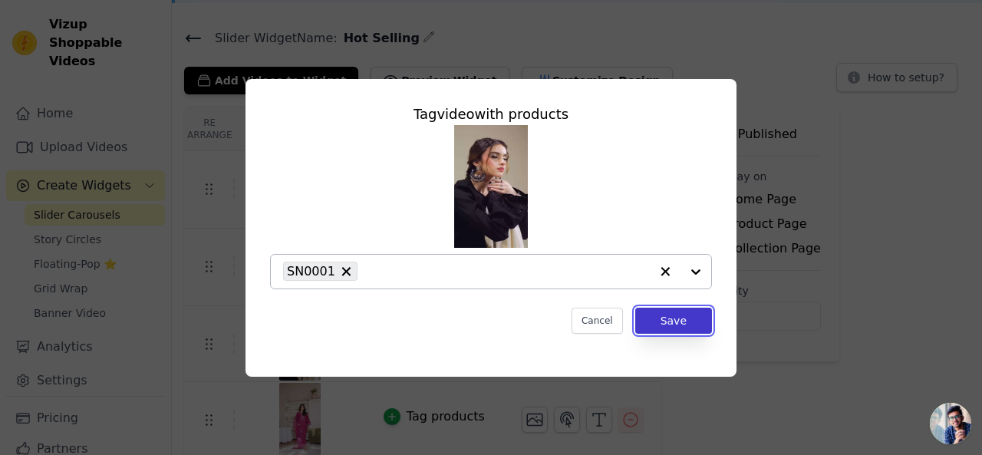
click at [679, 312] on button "Save" at bounding box center [673, 321] width 77 height 26
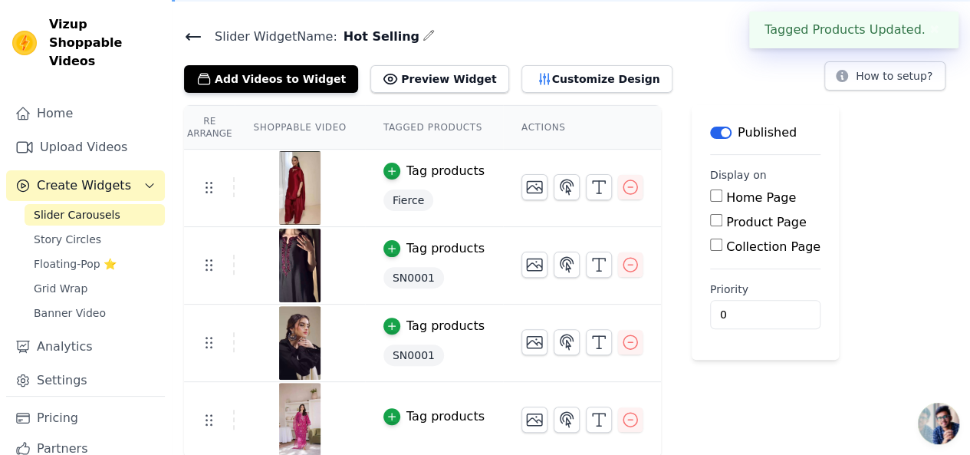
click at [413, 416] on div "Tag products" at bounding box center [445, 416] width 78 height 18
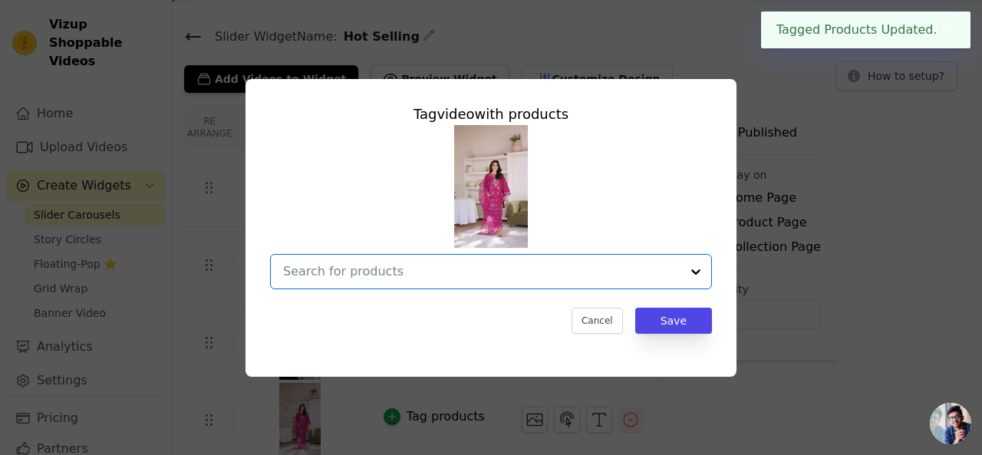
click at [382, 265] on input "text" at bounding box center [481, 271] width 397 height 18
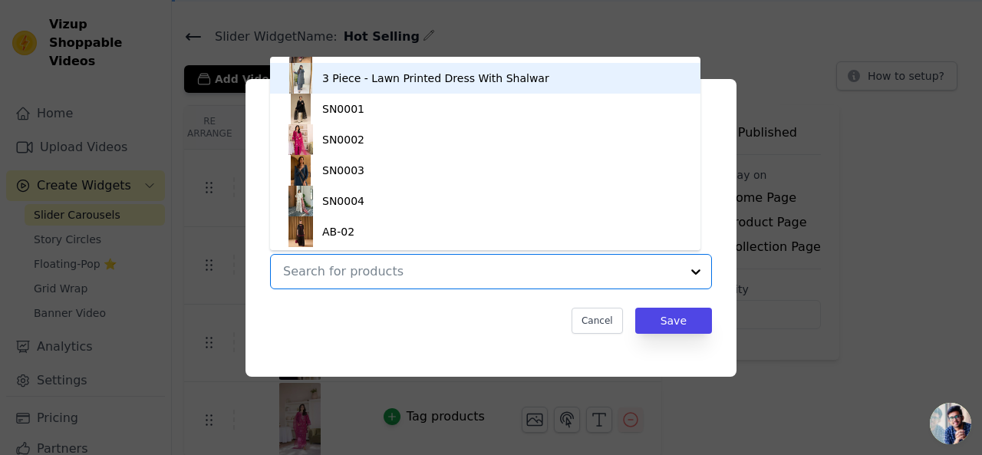
scroll to position [363, 0]
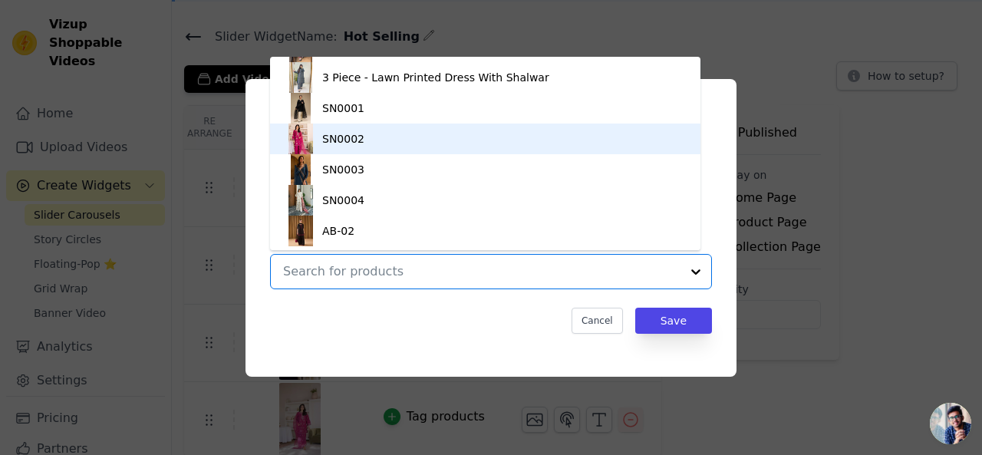
click at [333, 131] on div "SN0002" at bounding box center [343, 138] width 42 height 15
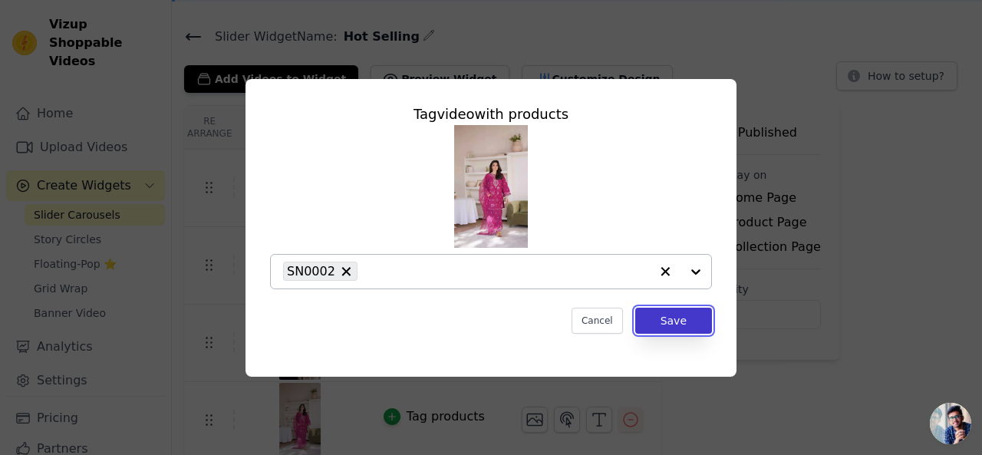
click at [681, 314] on button "Save" at bounding box center [673, 321] width 77 height 26
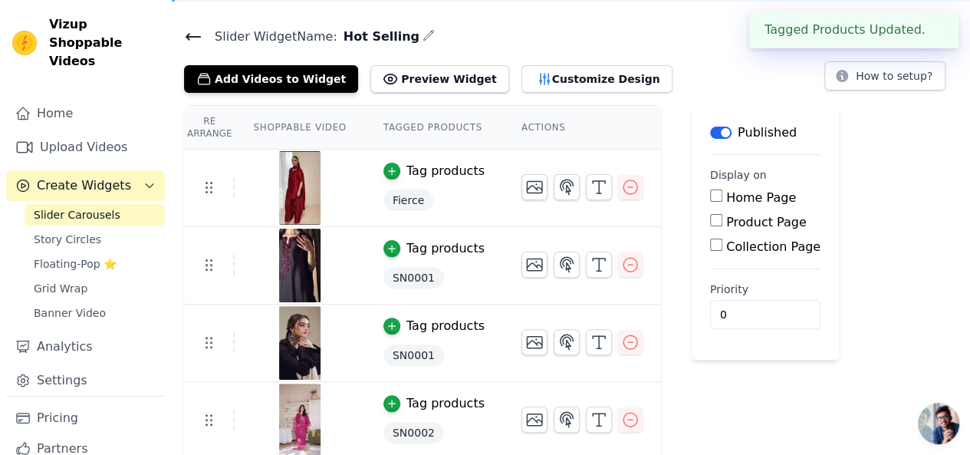
scroll to position [0, 0]
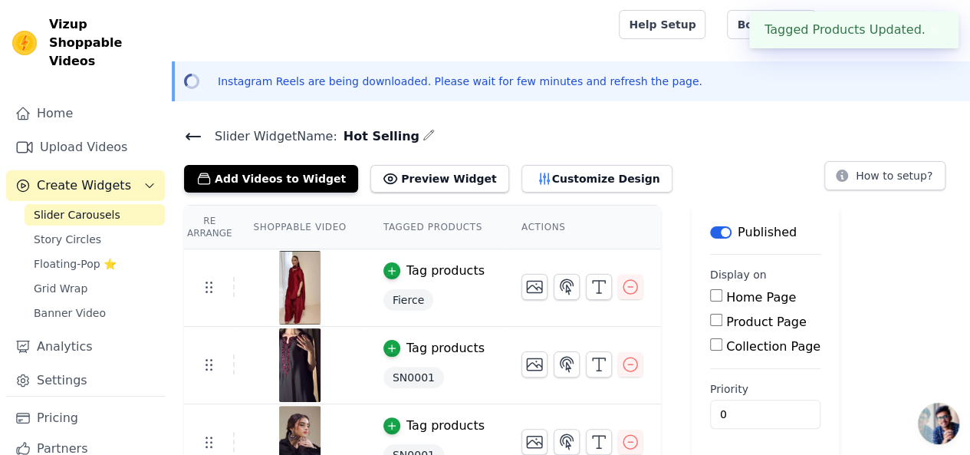
click at [926, 25] on button "✖" at bounding box center [935, 30] width 18 height 18
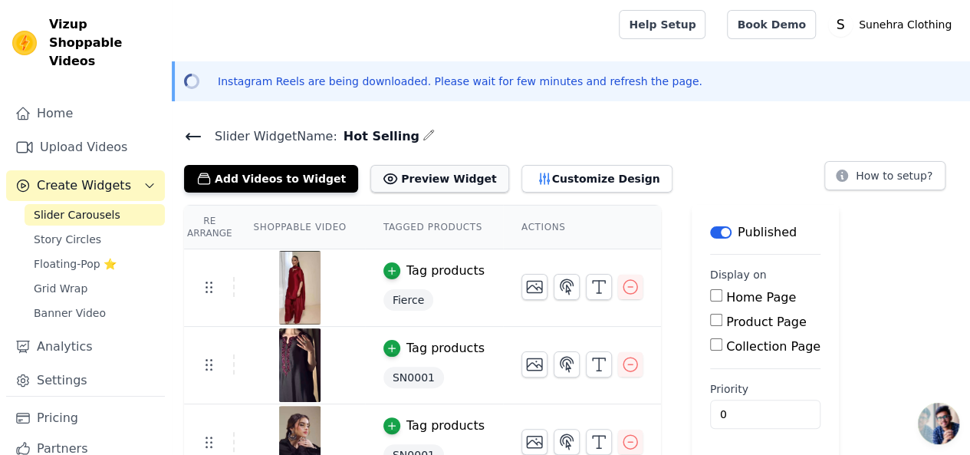
click at [406, 174] on button "Preview Widget" at bounding box center [439, 179] width 138 height 28
click at [710, 230] on button "Label" at bounding box center [720, 232] width 21 height 12
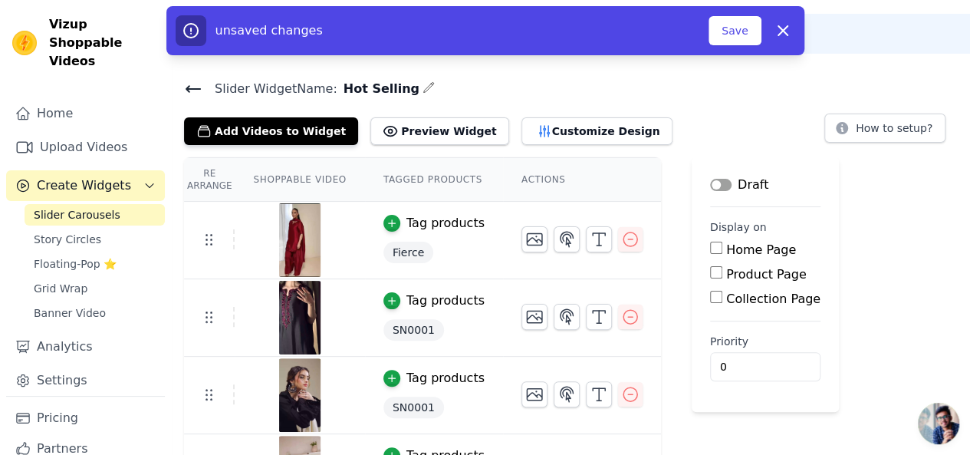
scroll to position [46, 0]
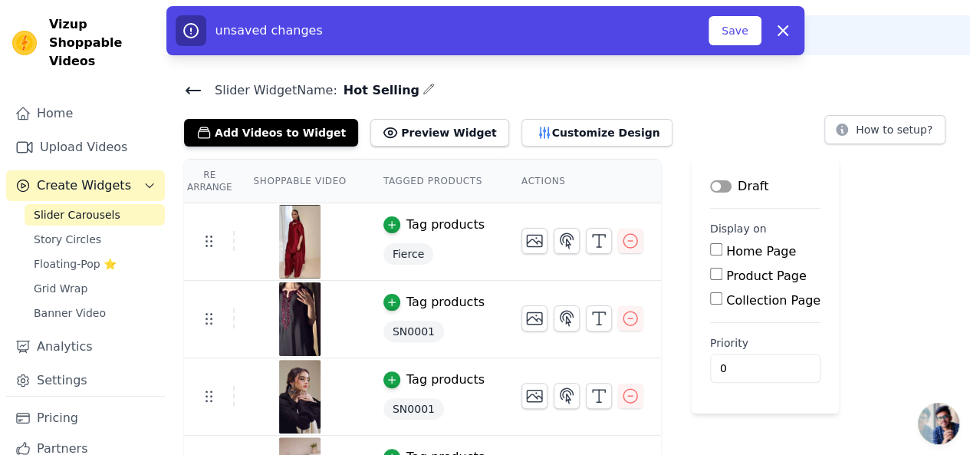
click at [710, 180] on button "Label" at bounding box center [720, 186] width 21 height 12
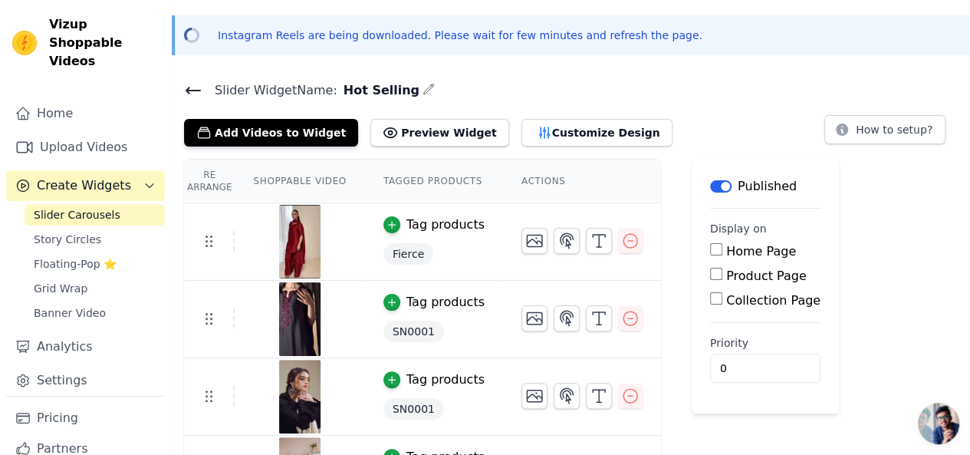
click at [710, 275] on input "Product Page" at bounding box center [716, 274] width 12 height 12
checkbox input "true"
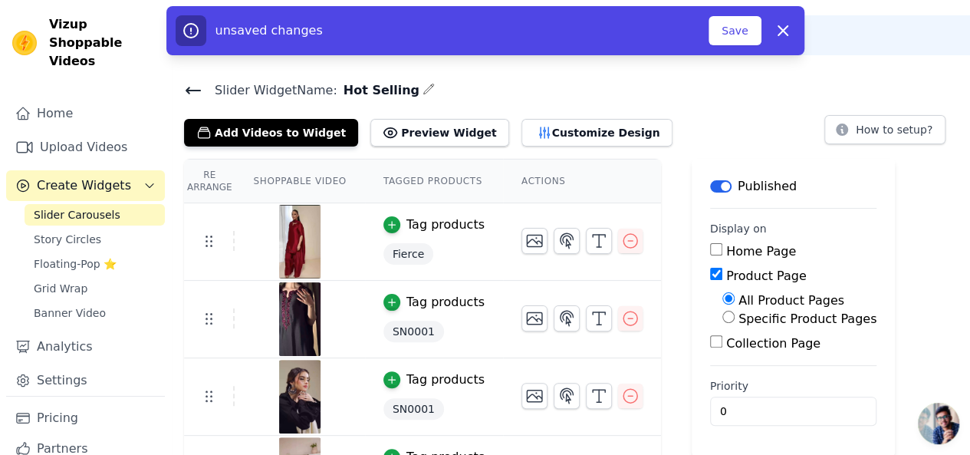
click at [722, 312] on input "Specific Product Pages" at bounding box center [728, 317] width 12 height 12
radio input "true"
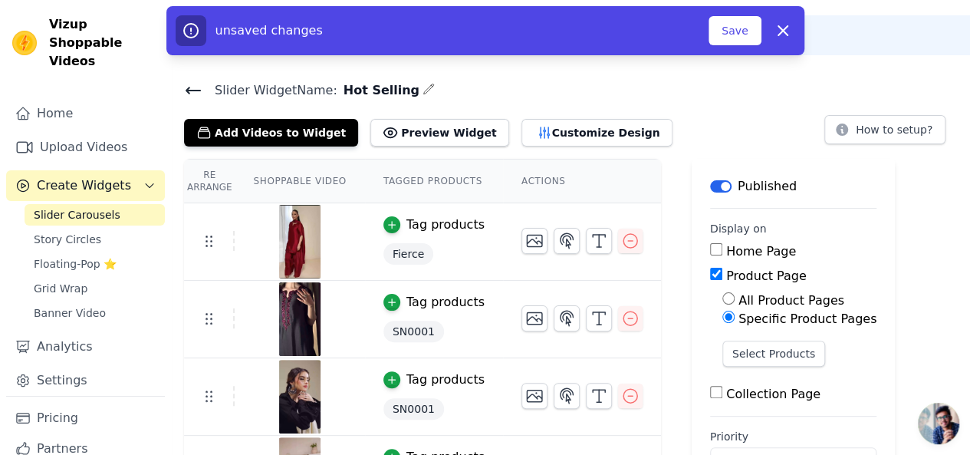
scroll to position [101, 0]
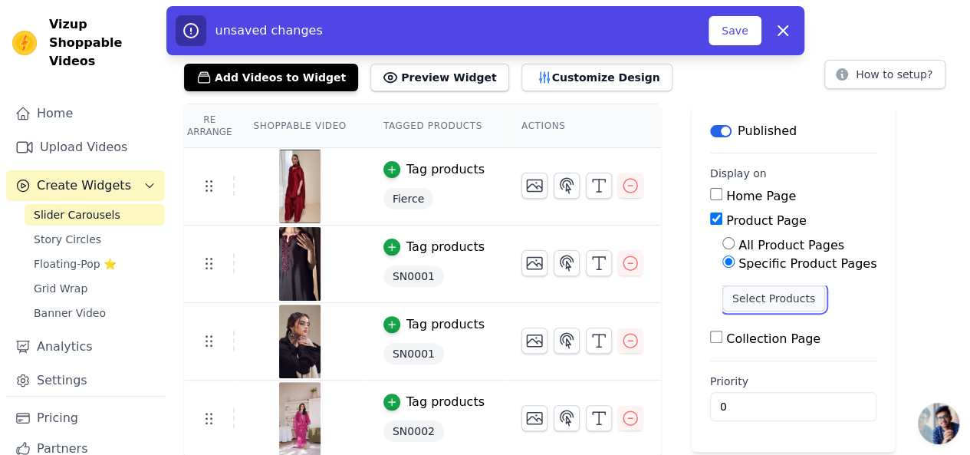
click at [739, 302] on button "Select Products" at bounding box center [773, 298] width 103 height 26
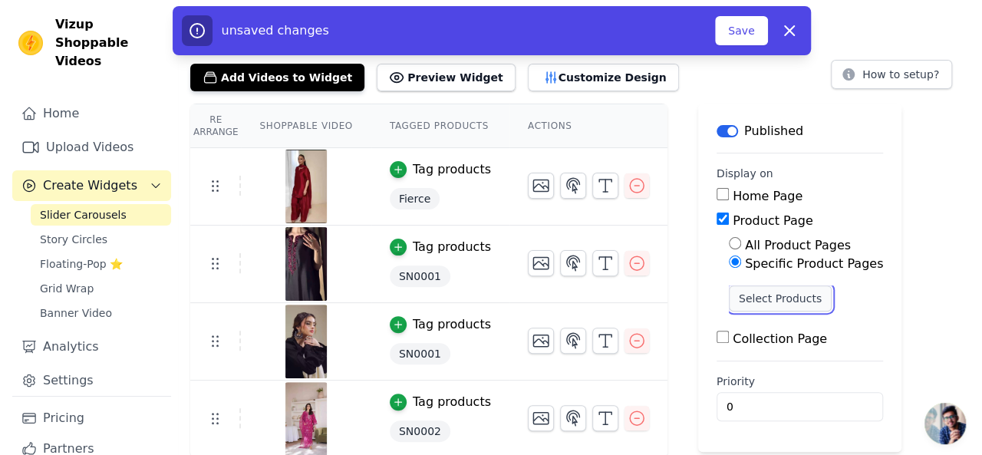
scroll to position [0, 0]
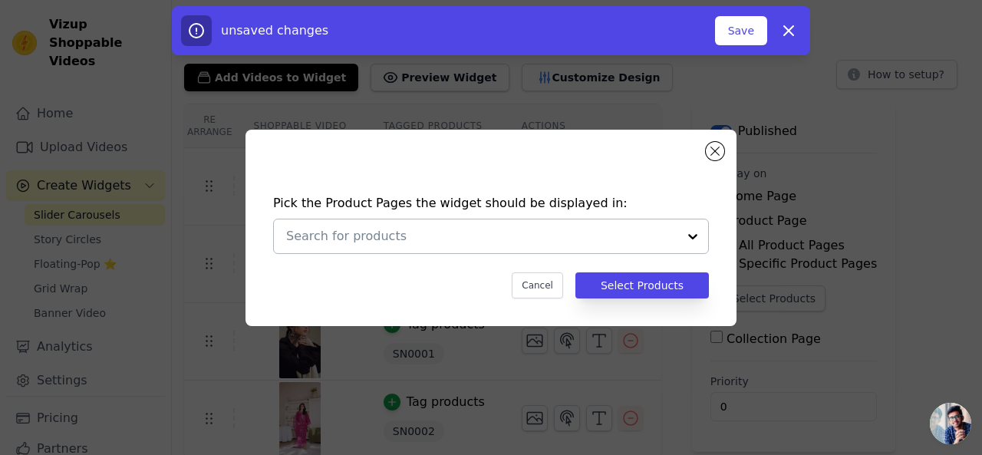
click at [544, 248] on div at bounding box center [481, 236] width 391 height 34
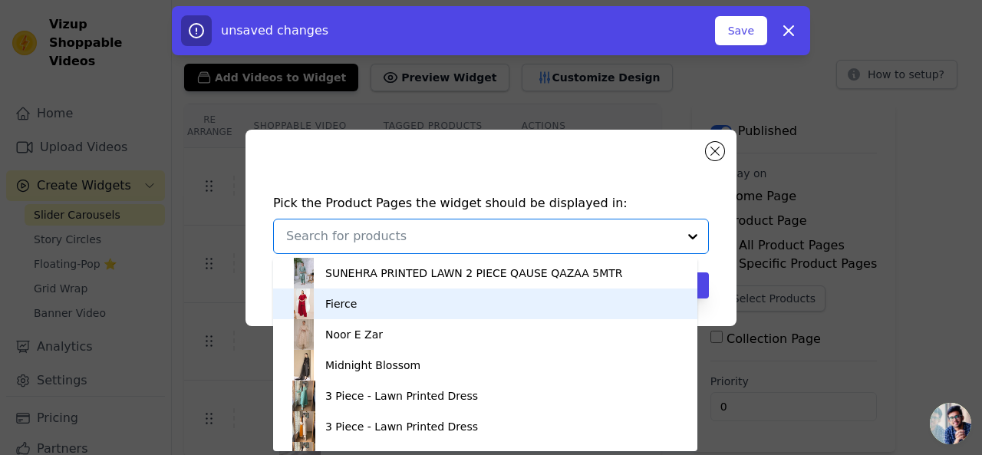
click at [354, 306] on div "Fierce" at bounding box center [484, 303] width 393 height 31
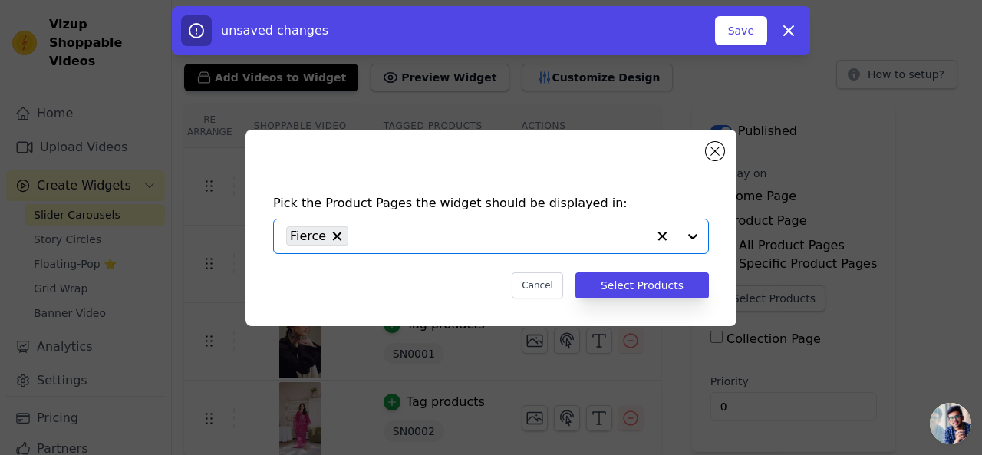
click at [607, 240] on input "text" at bounding box center [501, 236] width 291 height 18
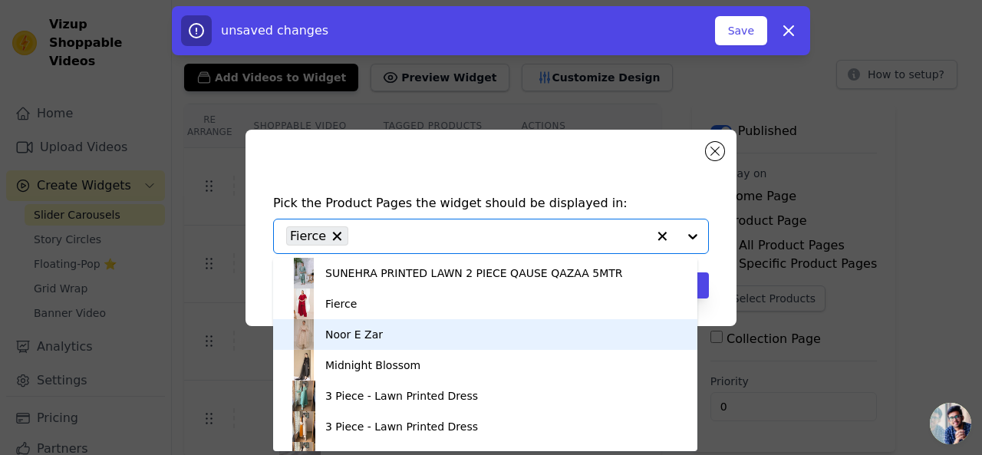
click at [350, 344] on div "Noor E Zar" at bounding box center [484, 334] width 393 height 31
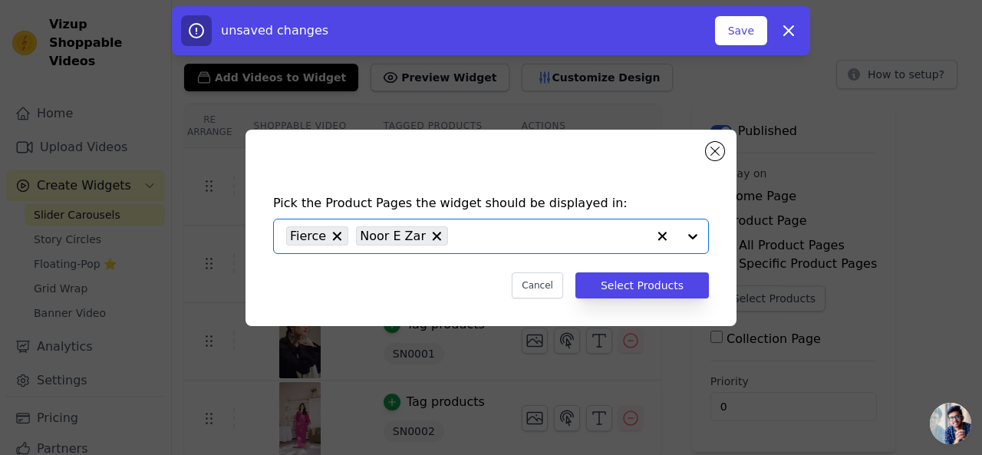
click at [540, 234] on input "text" at bounding box center [551, 236] width 191 height 18
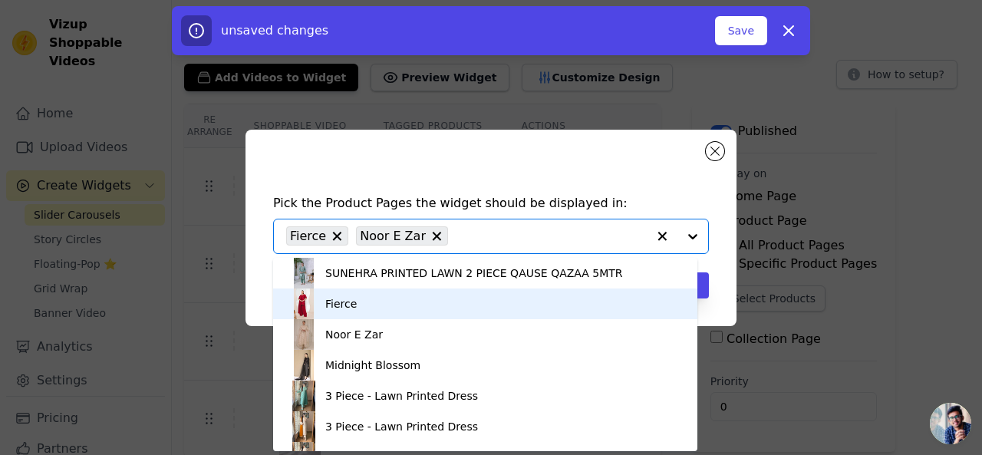
scroll to position [71, 0]
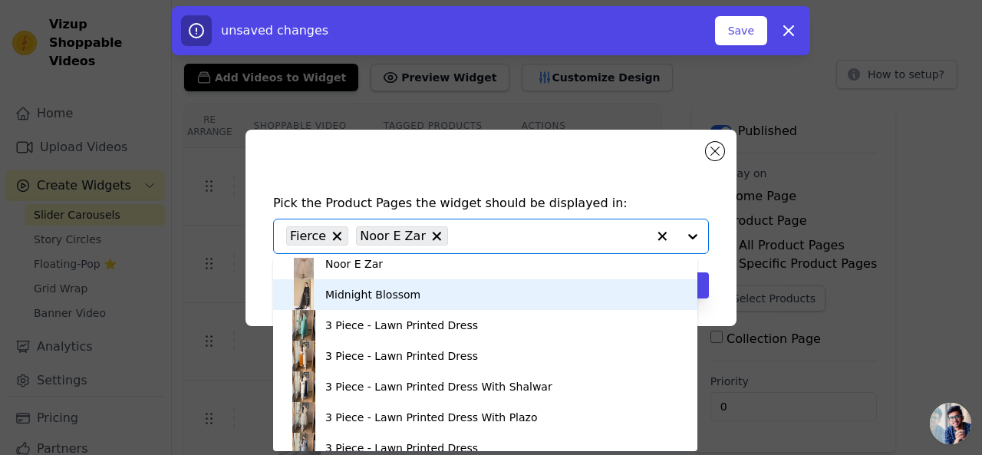
click at [351, 291] on div "Midnight Blossom" at bounding box center [372, 294] width 95 height 15
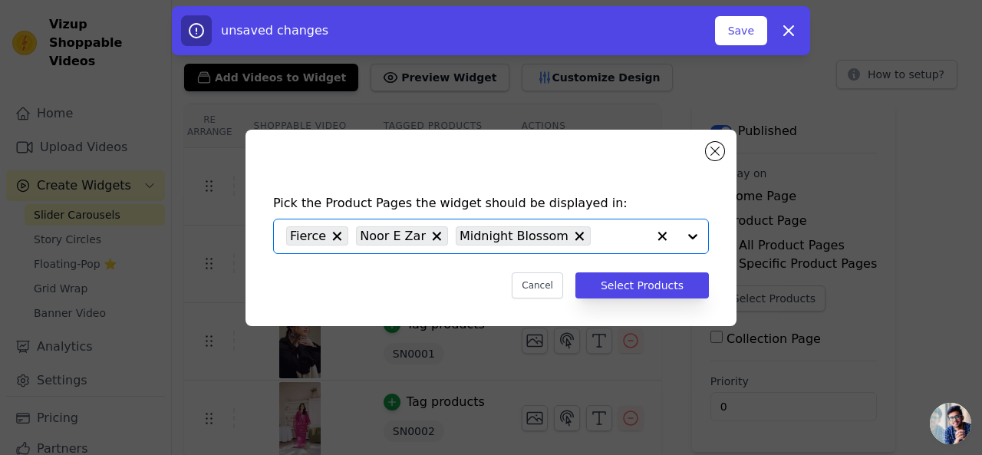
click at [598, 236] on input "text" at bounding box center [622, 236] width 48 height 18
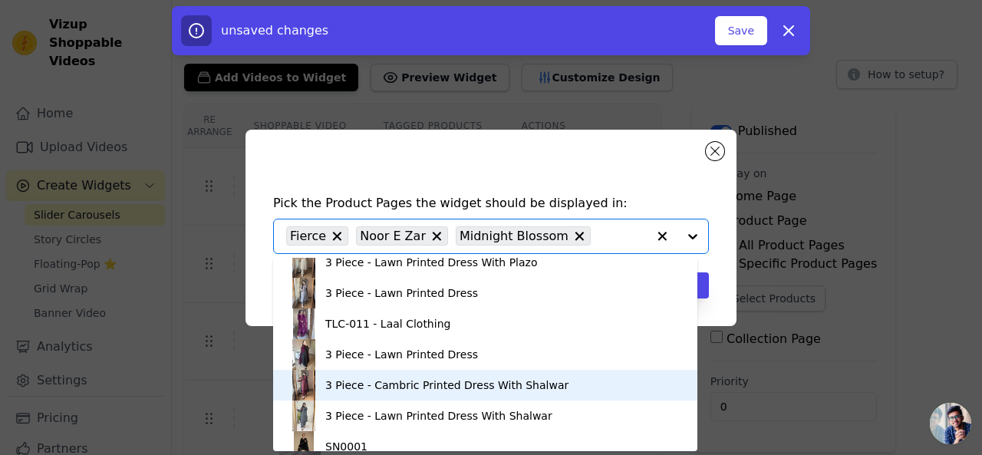
scroll to position [226, 0]
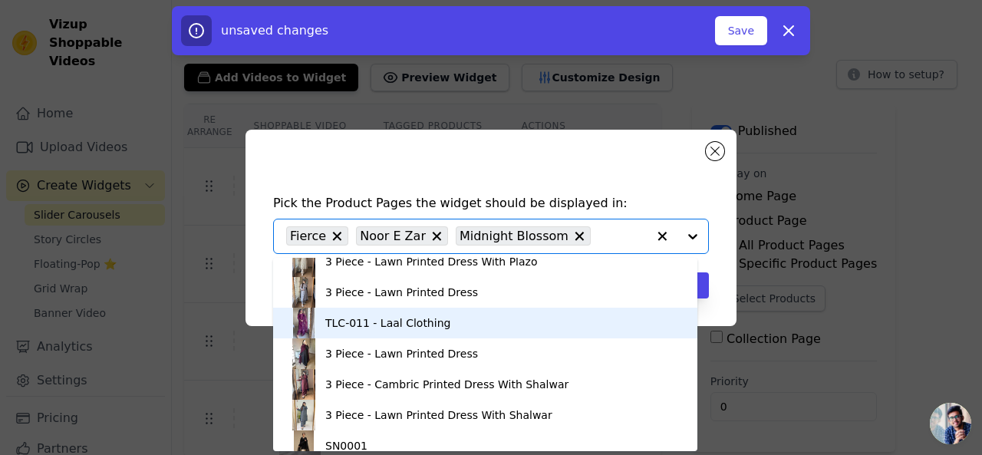
click at [360, 324] on div "TLC-011 - Laal Clothing" at bounding box center [387, 322] width 125 height 15
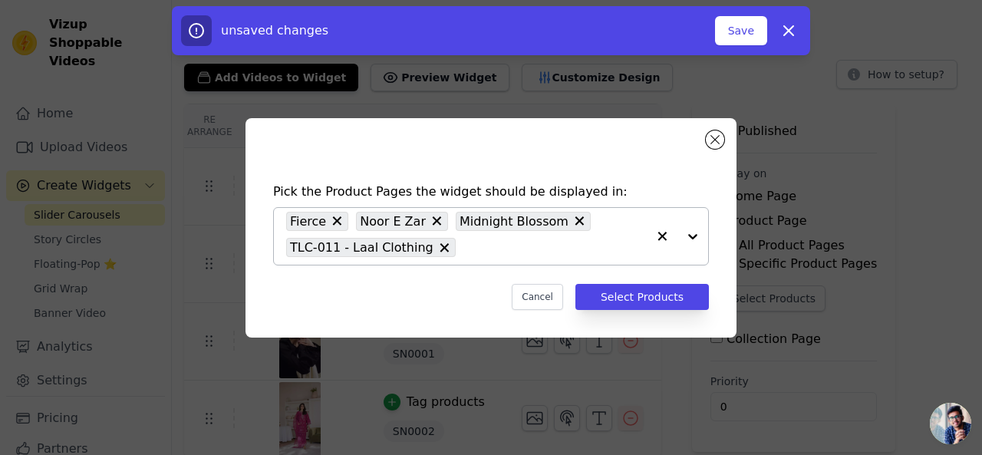
click at [509, 257] on div "Fierce Noor E Zar Midnight Blossom TLC-011 - Laal Clothing" at bounding box center [466, 236] width 360 height 57
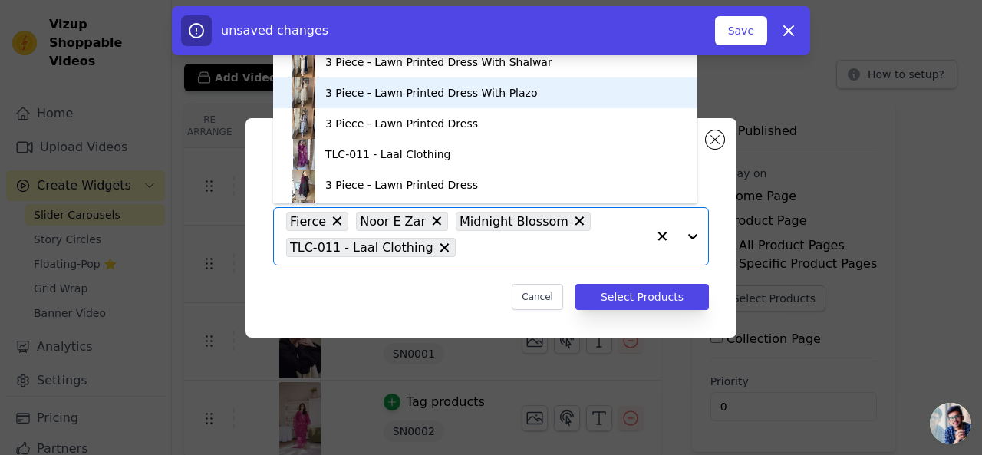
scroll to position [184, 0]
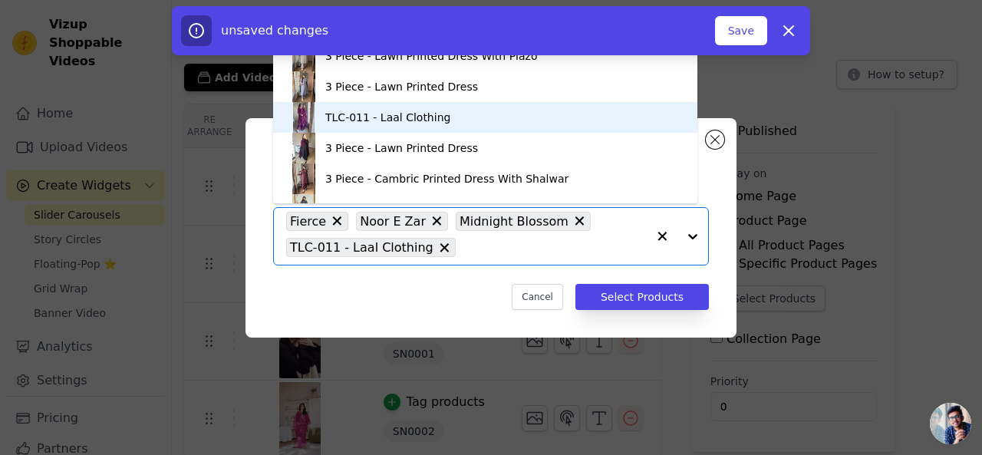
click at [392, 114] on div "TLC-011 - Laal Clothing" at bounding box center [387, 117] width 125 height 15
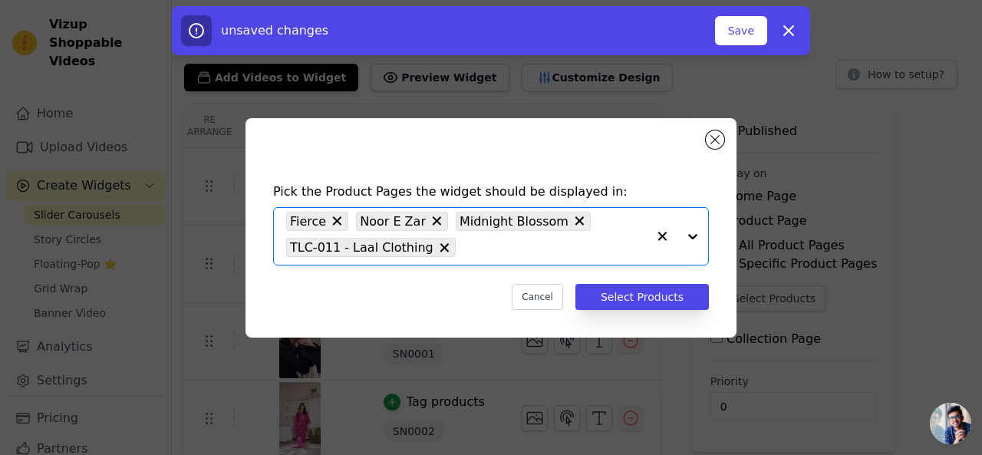
click at [491, 248] on input "text" at bounding box center [554, 248] width 183 height 18
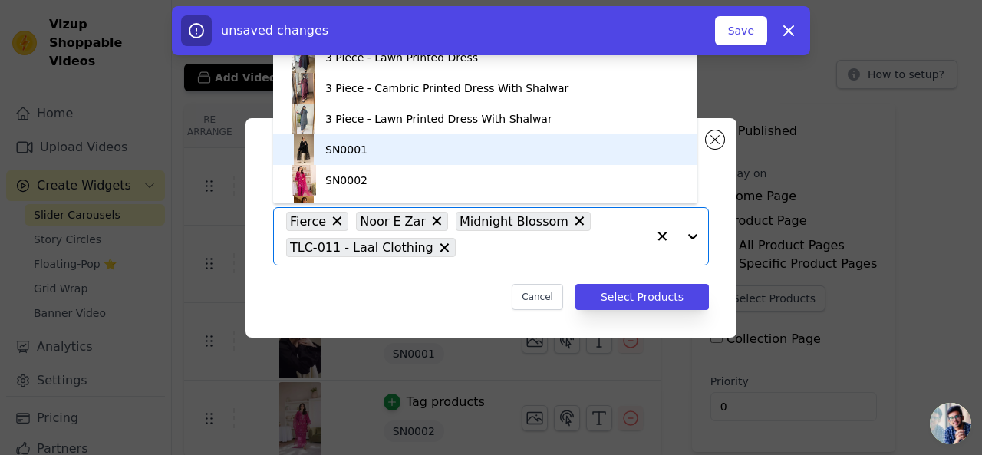
scroll to position [311, 0]
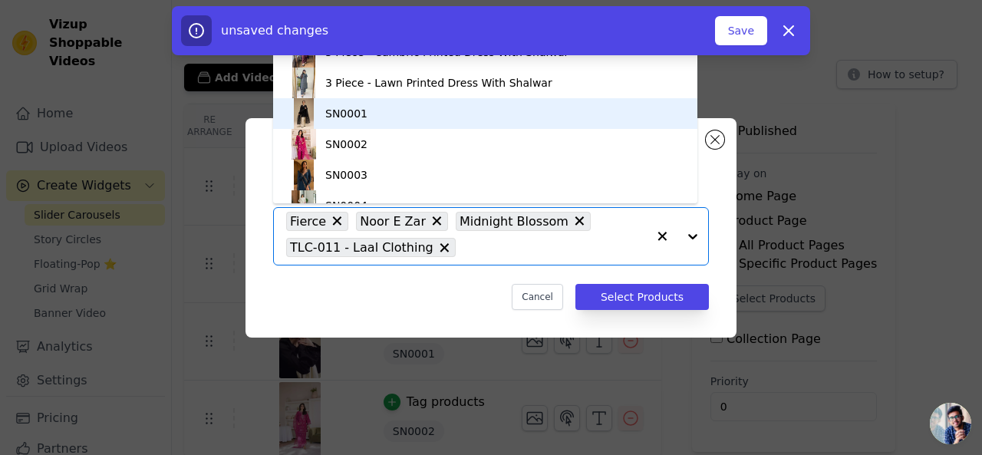
click at [365, 118] on div "SN0001" at bounding box center [484, 113] width 393 height 31
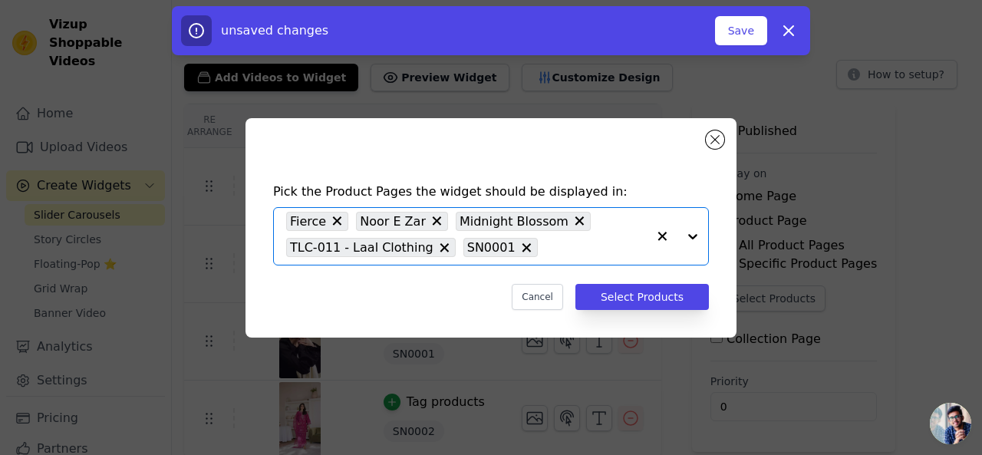
click at [551, 246] on input "text" at bounding box center [595, 248] width 101 height 18
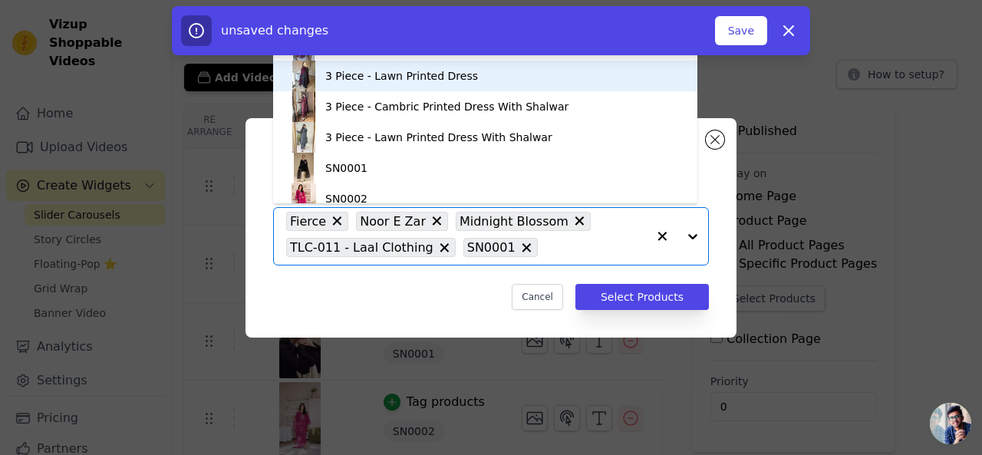
scroll to position [363, 0]
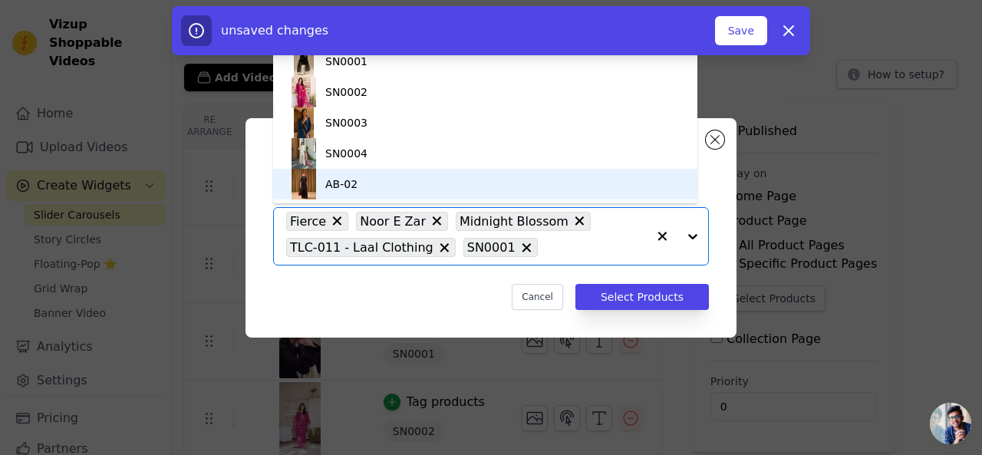
click at [388, 188] on div "AB-02" at bounding box center [484, 184] width 393 height 31
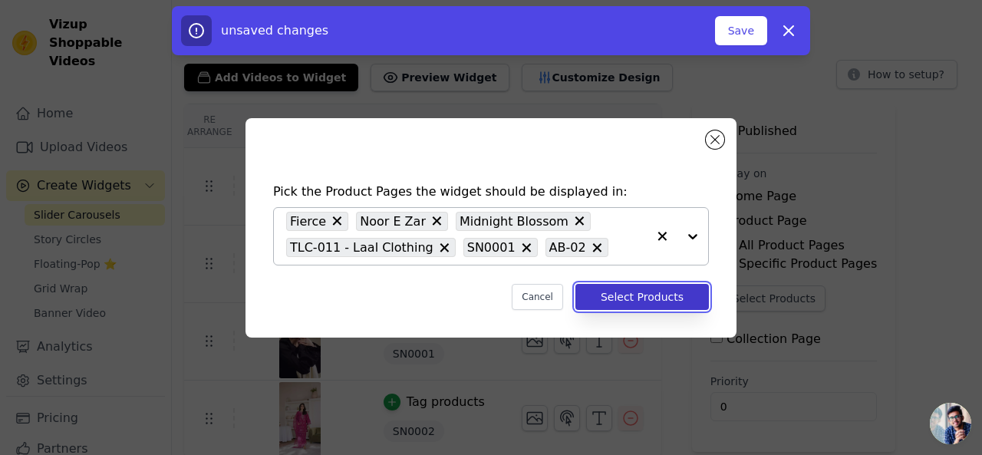
click at [637, 299] on button "Select Products" at bounding box center [641, 297] width 133 height 26
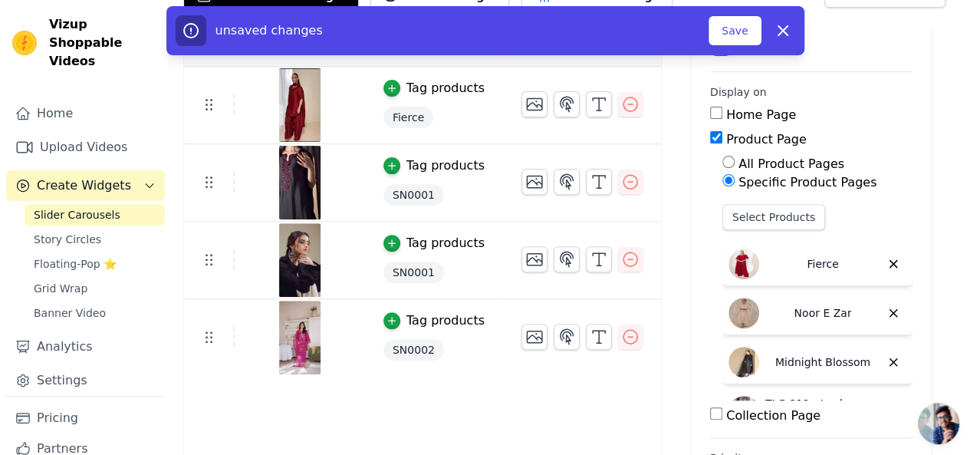
scroll to position [253, 0]
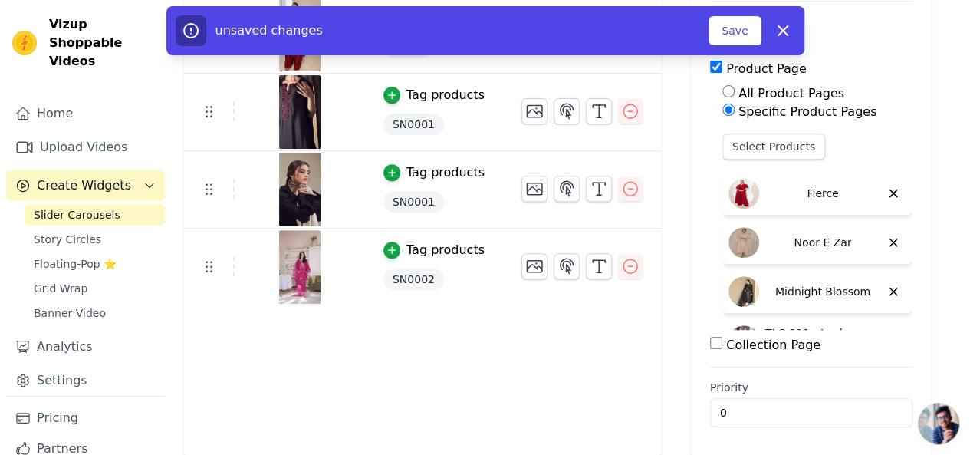
click at [710, 343] on input "Collection Page" at bounding box center [716, 343] width 12 height 12
checkbox input "true"
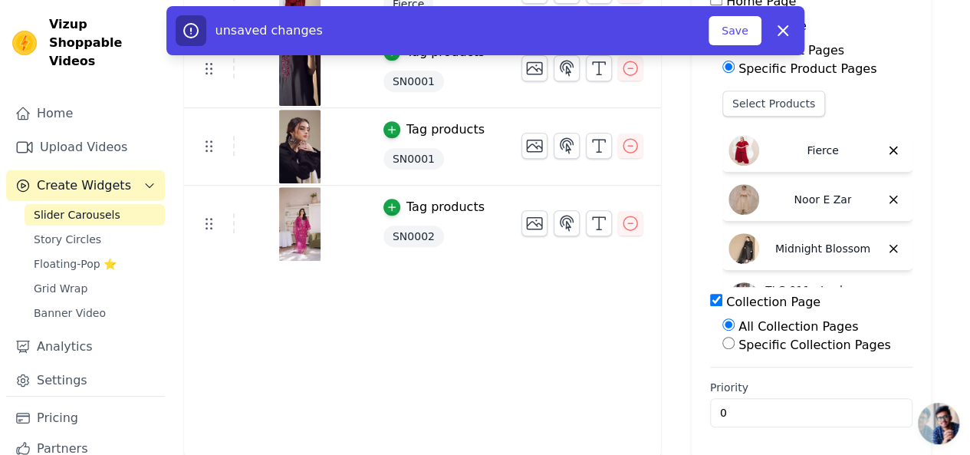
click at [722, 345] on input "Specific Collection Pages" at bounding box center [728, 343] width 12 height 12
radio input "true"
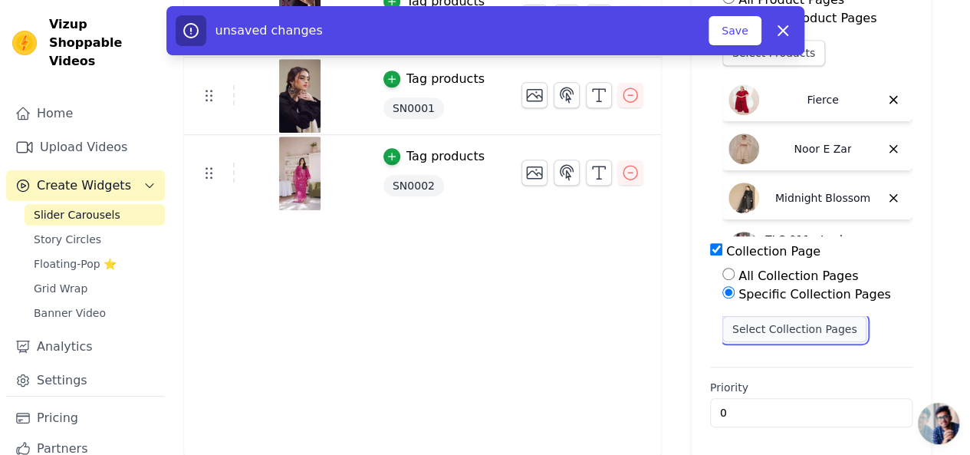
click at [753, 332] on button "Select Collection Pages" at bounding box center [794, 329] width 145 height 26
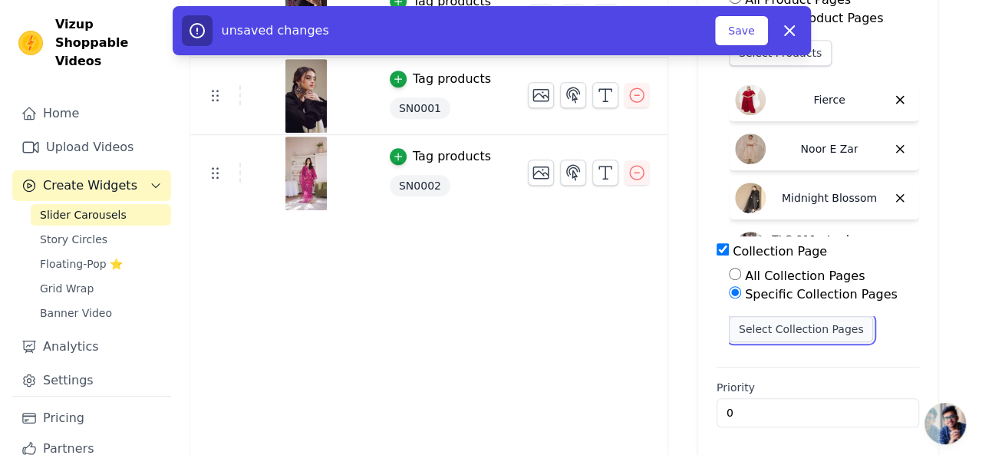
scroll to position [0, 0]
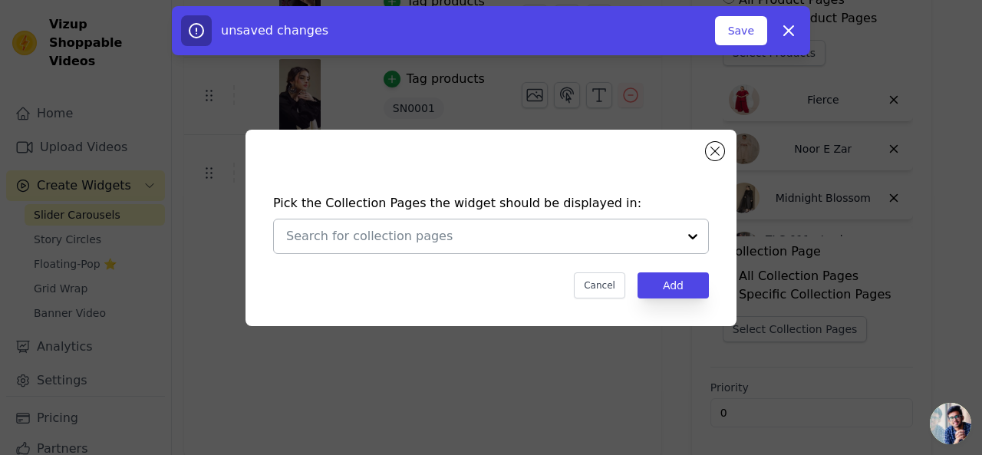
click at [479, 249] on div at bounding box center [481, 236] width 391 height 34
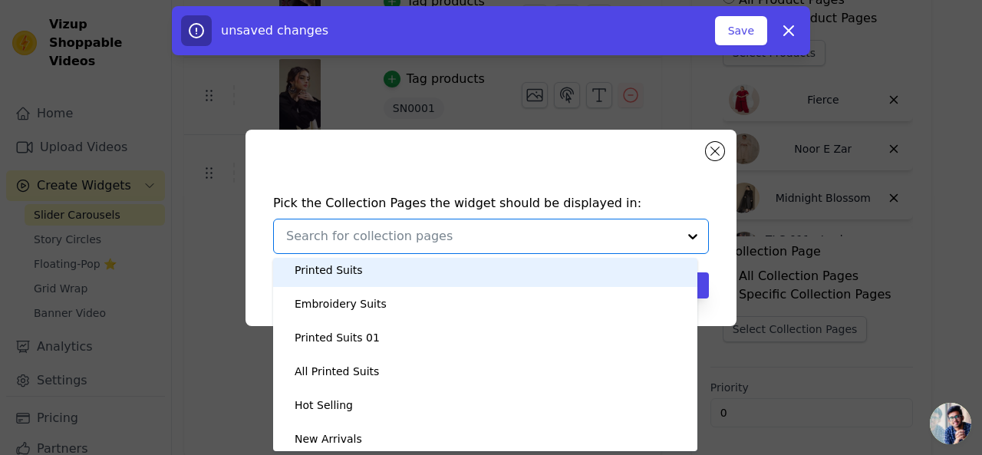
scroll to position [110, 0]
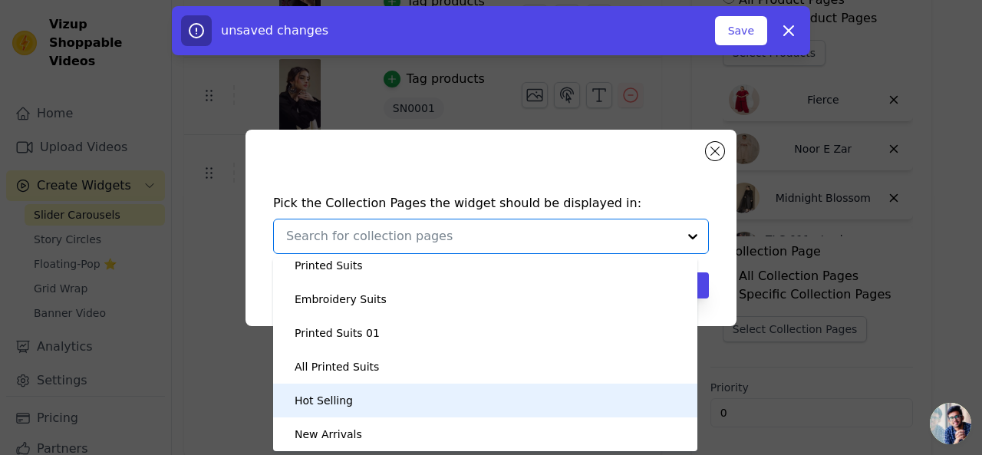
click at [350, 406] on div "Hot Selling" at bounding box center [484, 400] width 393 height 34
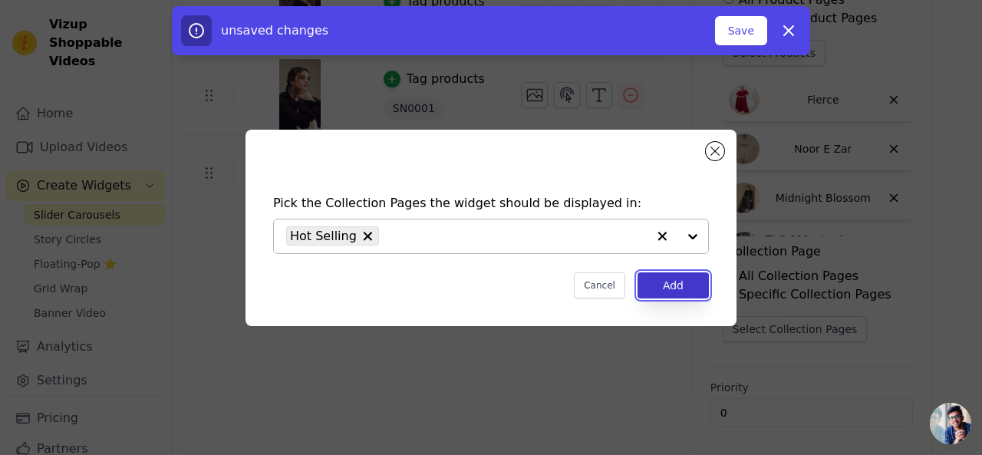
click at [675, 285] on button "Add" at bounding box center [672, 285] width 71 height 26
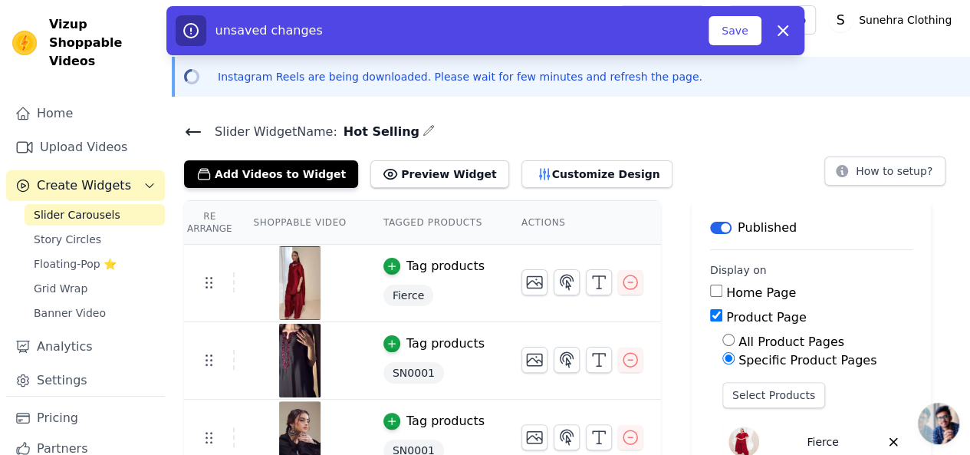
scroll to position [0, 0]
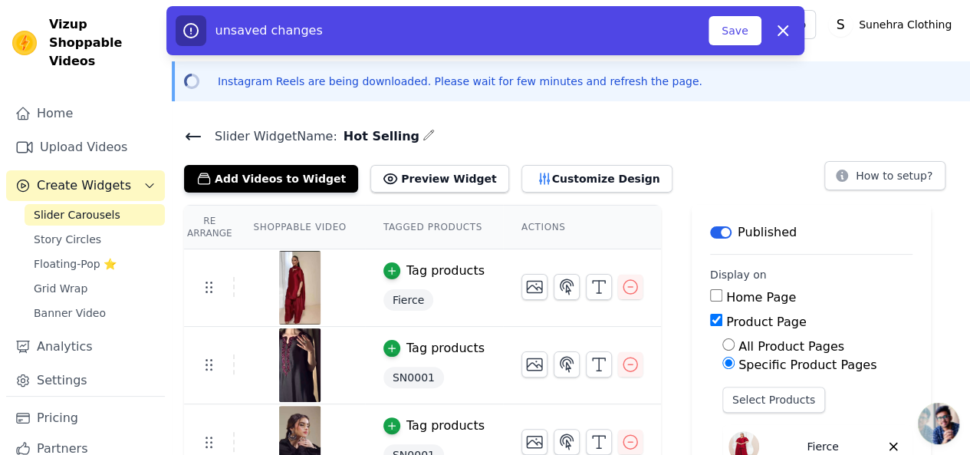
click at [710, 291] on input "Home Page" at bounding box center [716, 295] width 12 height 12
checkbox input "true"
click at [738, 35] on button "Save" at bounding box center [735, 30] width 52 height 29
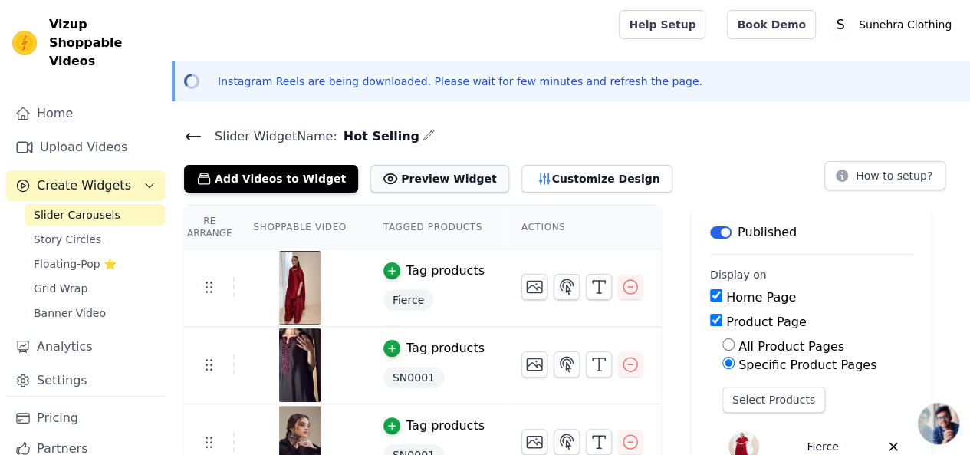
click at [400, 185] on button "Preview Widget" at bounding box center [439, 179] width 138 height 28
click at [529, 174] on button "Customize Design" at bounding box center [596, 179] width 151 height 28
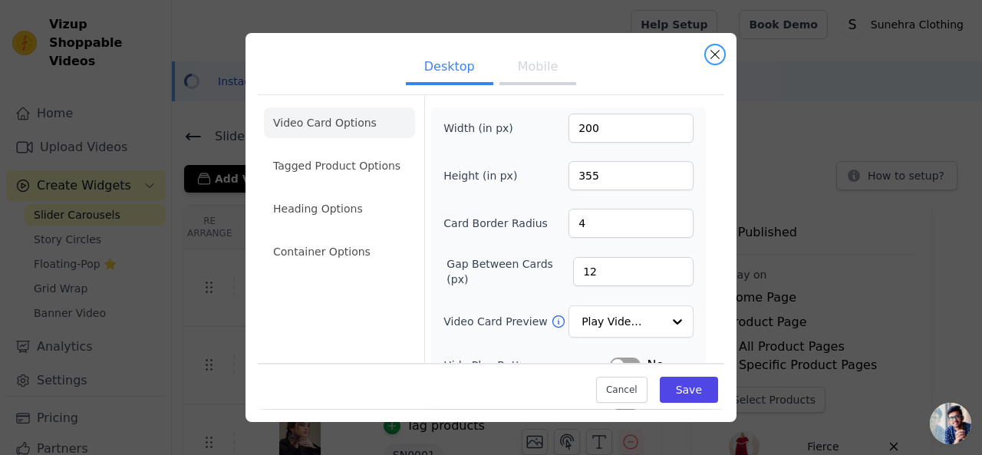
click at [722, 50] on div "Desktop Mobile Video Card Options Tagged Product Options Heading Options Contai…" at bounding box center [490, 227] width 491 height 388
click at [713, 44] on div "Desktop Mobile Video Card Options Tagged Product Options Heading Options Contai…" at bounding box center [490, 227] width 491 height 388
click at [715, 58] on button "Close modal" at bounding box center [715, 54] width 18 height 18
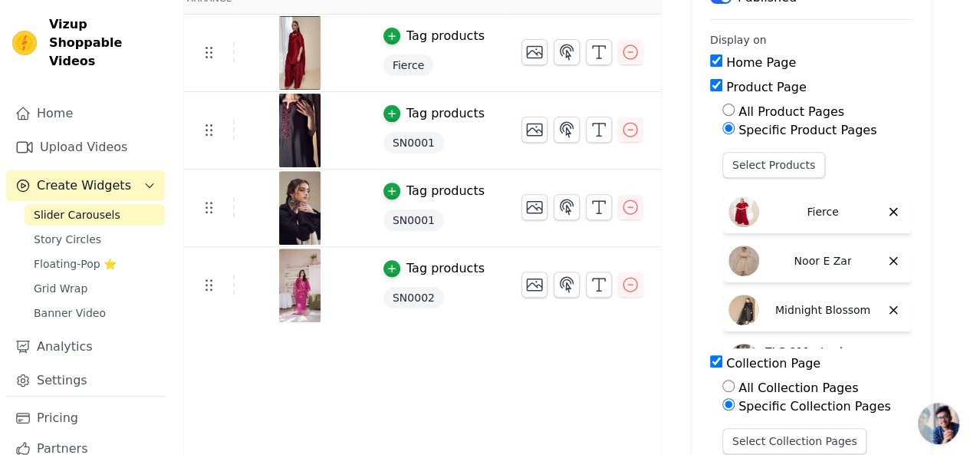
scroll to position [391, 0]
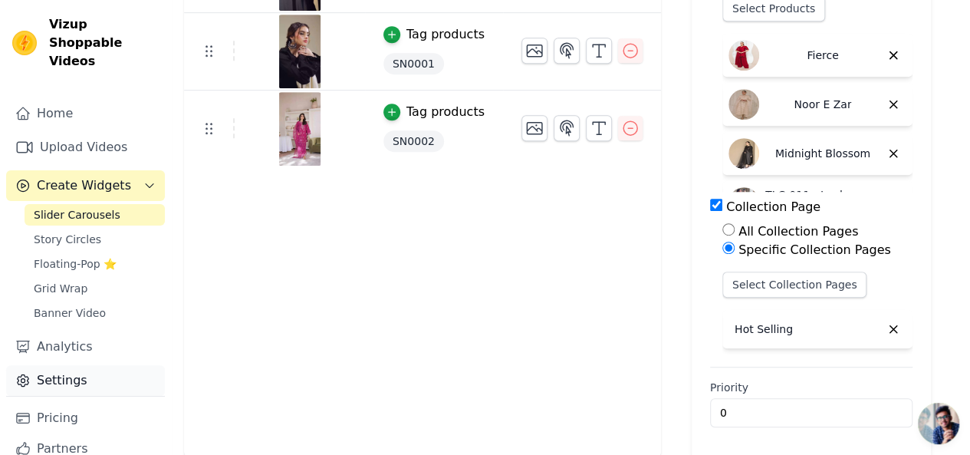
click at [84, 370] on link "Settings" at bounding box center [85, 380] width 159 height 31
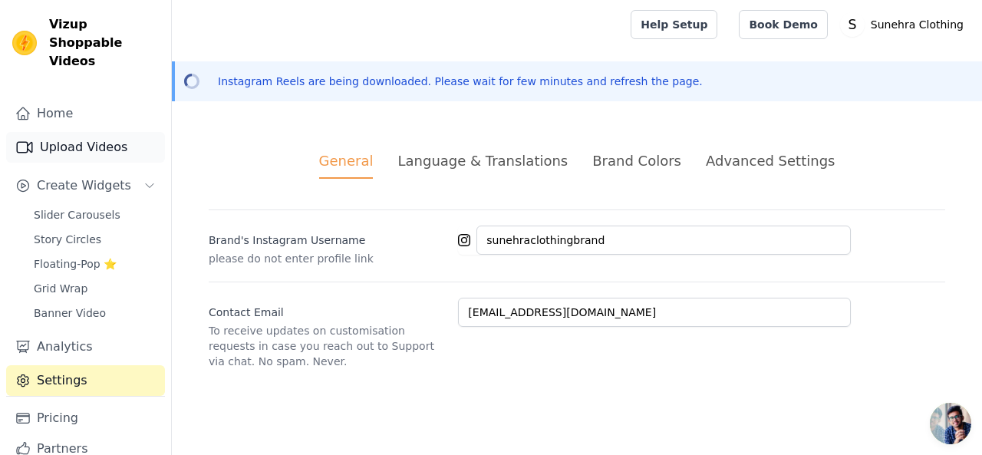
click at [74, 132] on link "Upload Videos" at bounding box center [85, 147] width 159 height 31
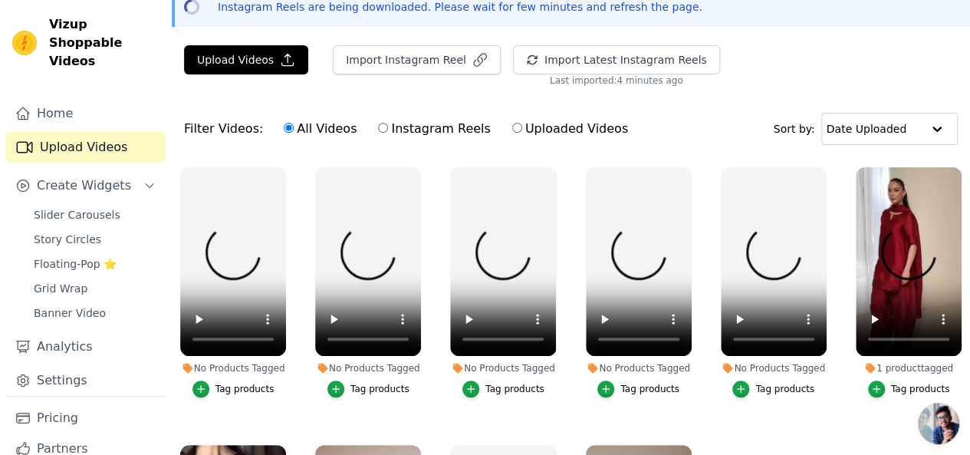
scroll to position [81, 0]
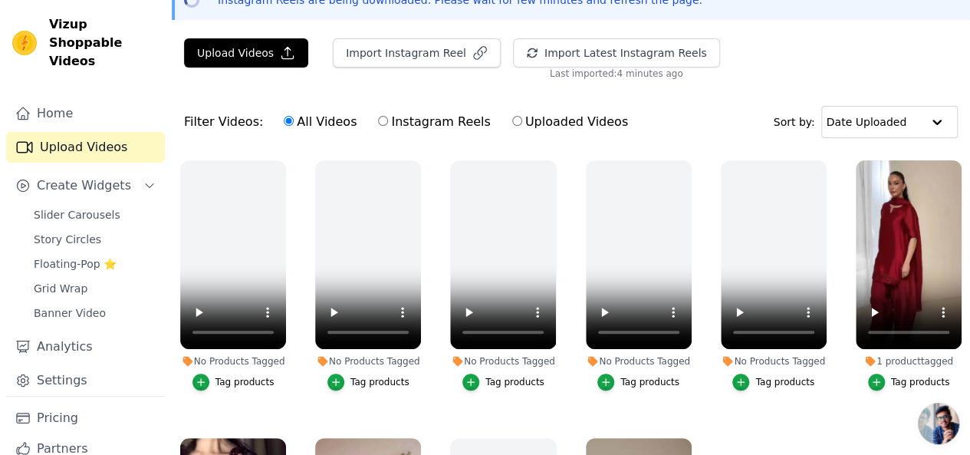
click at [378, 122] on input "Instagram Reels" at bounding box center [383, 121] width 10 height 10
radio input "true"
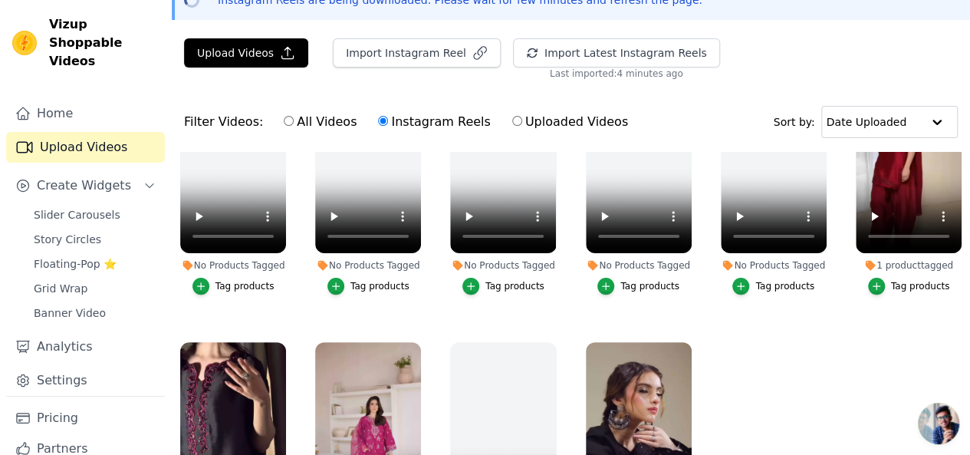
scroll to position [97, 0]
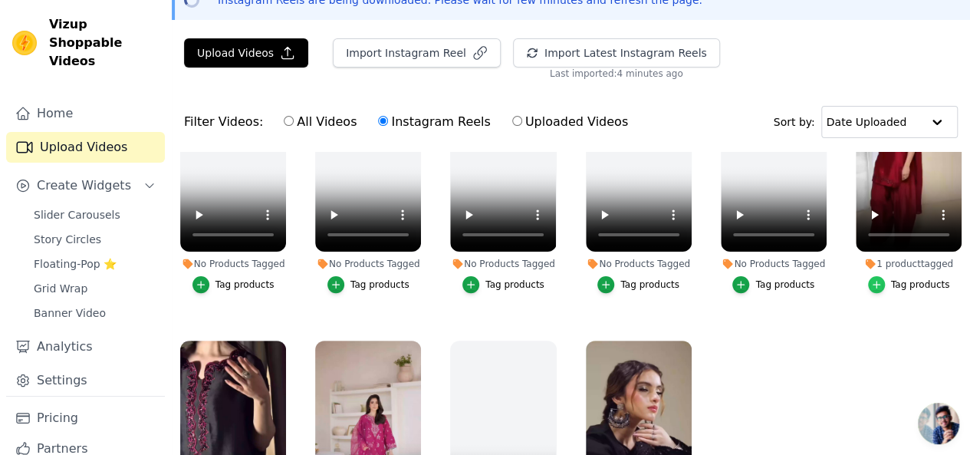
click at [871, 279] on icon "button" at bounding box center [876, 284] width 11 height 11
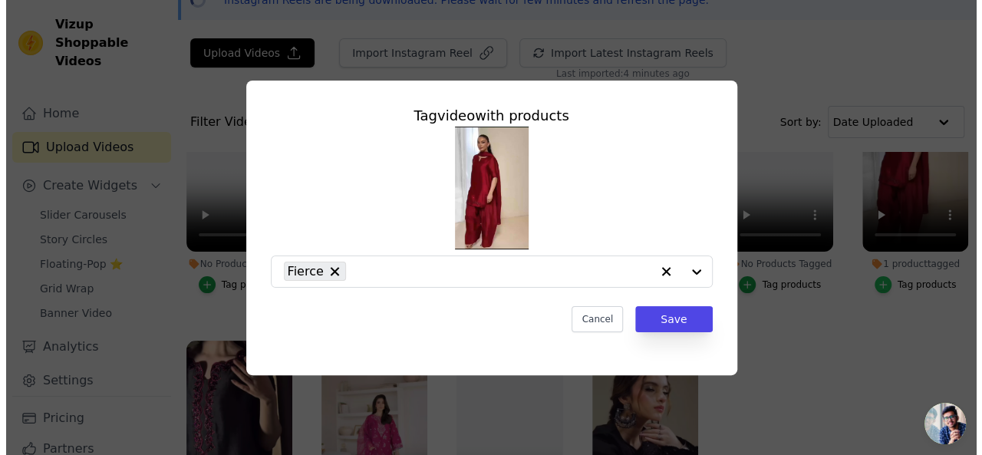
scroll to position [0, 0]
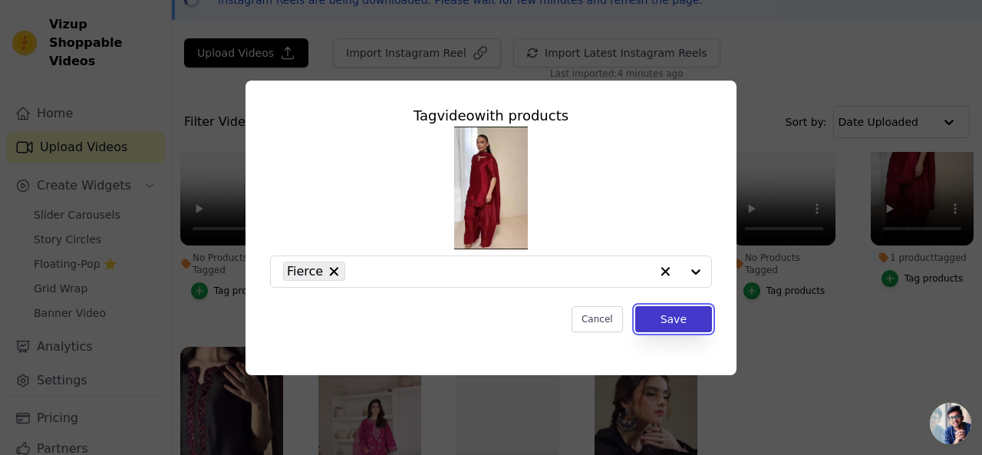
click at [684, 323] on button "Save" at bounding box center [673, 319] width 77 height 26
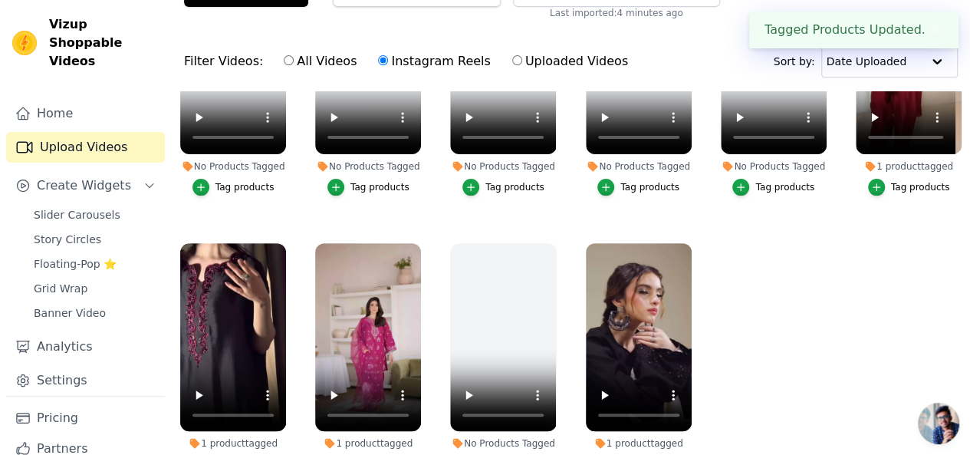
scroll to position [143, 0]
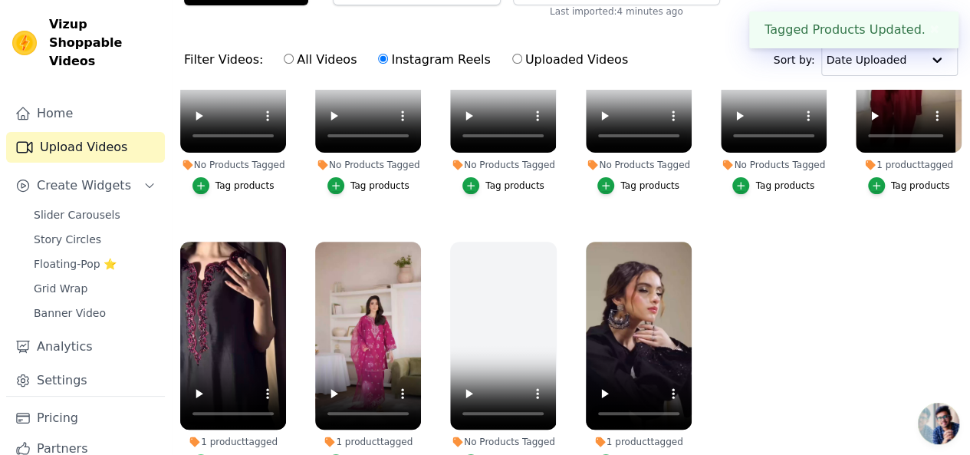
click at [199, 454] on icon "button" at bounding box center [201, 462] width 11 height 11
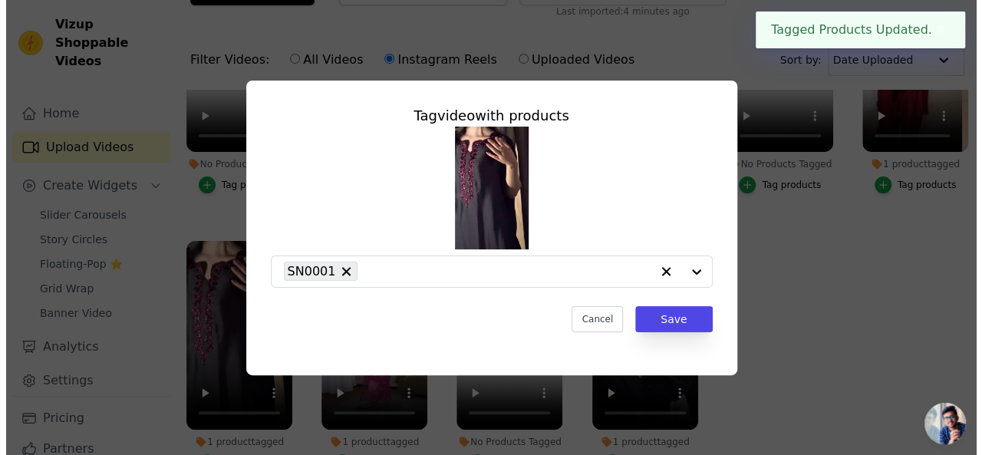
scroll to position [0, 0]
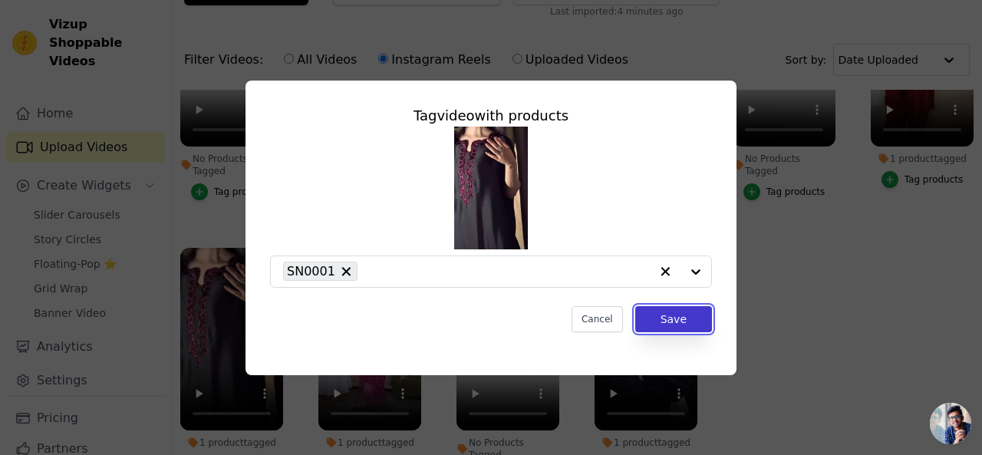
click at [683, 312] on button "Save" at bounding box center [673, 319] width 77 height 26
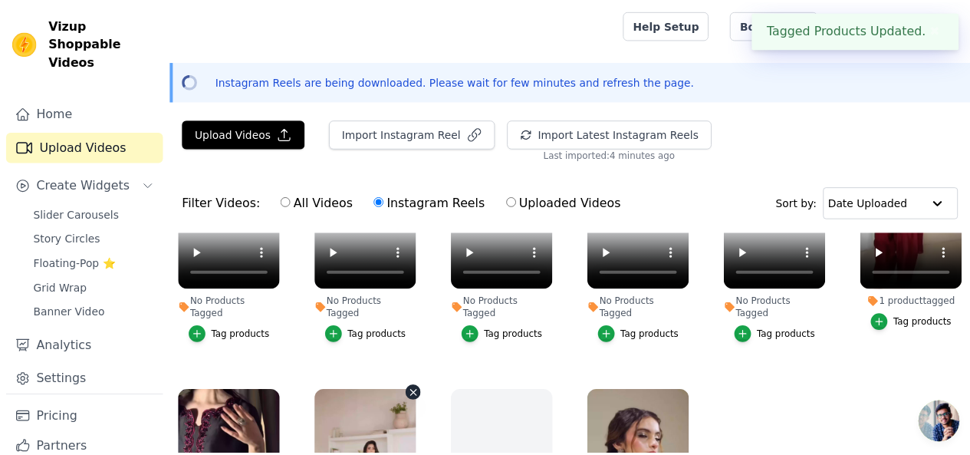
scroll to position [143, 0]
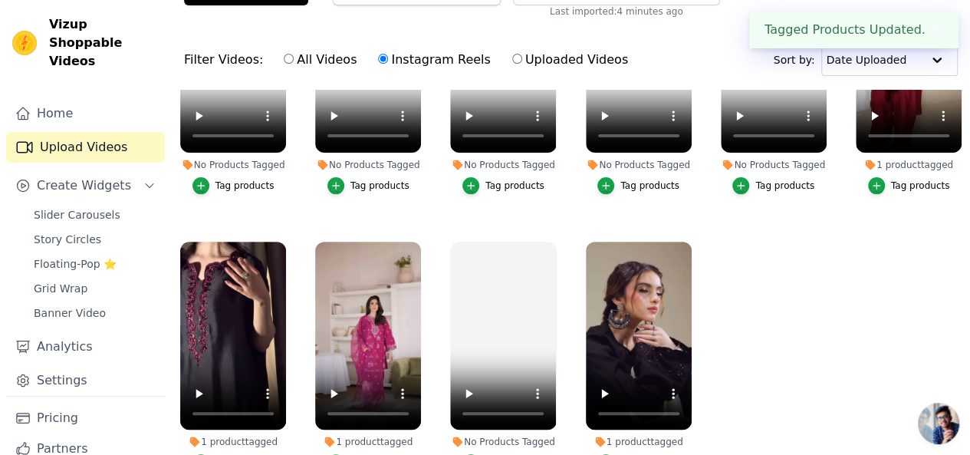
click at [336, 454] on icon "button" at bounding box center [336, 462] width 7 height 7
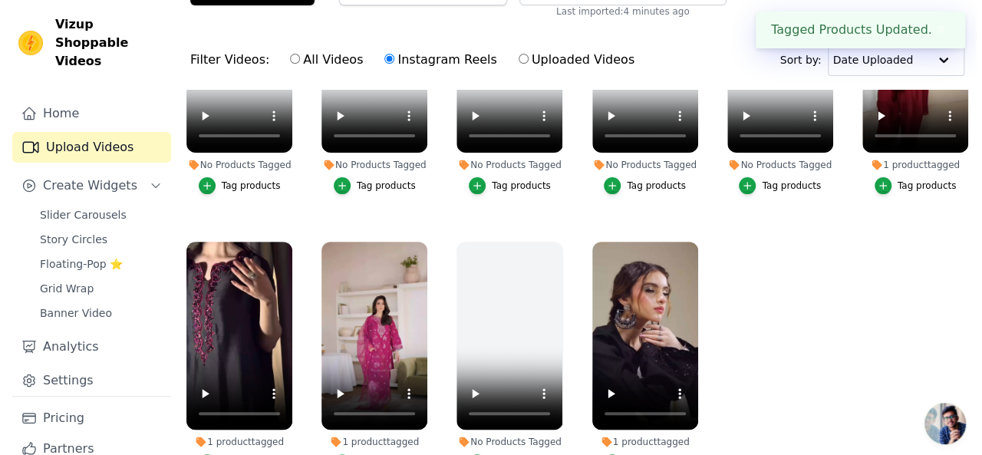
scroll to position [0, 0]
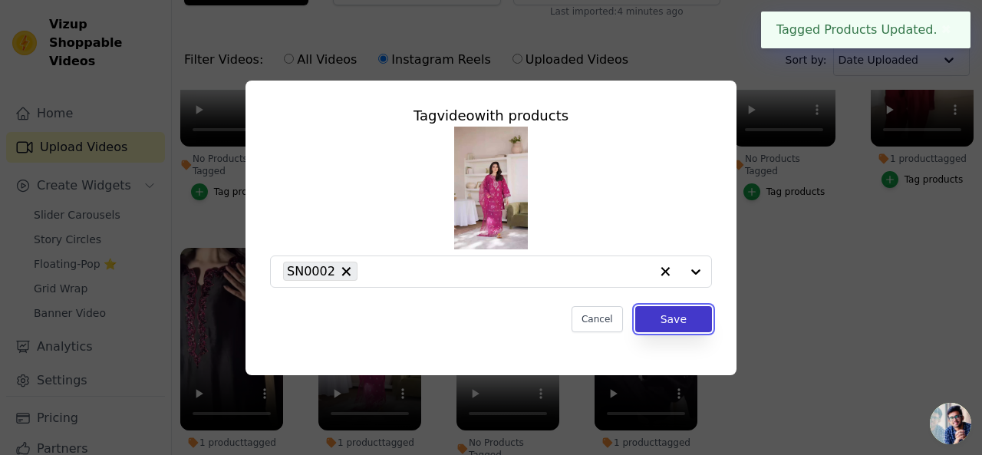
click at [683, 319] on button "Save" at bounding box center [673, 319] width 77 height 26
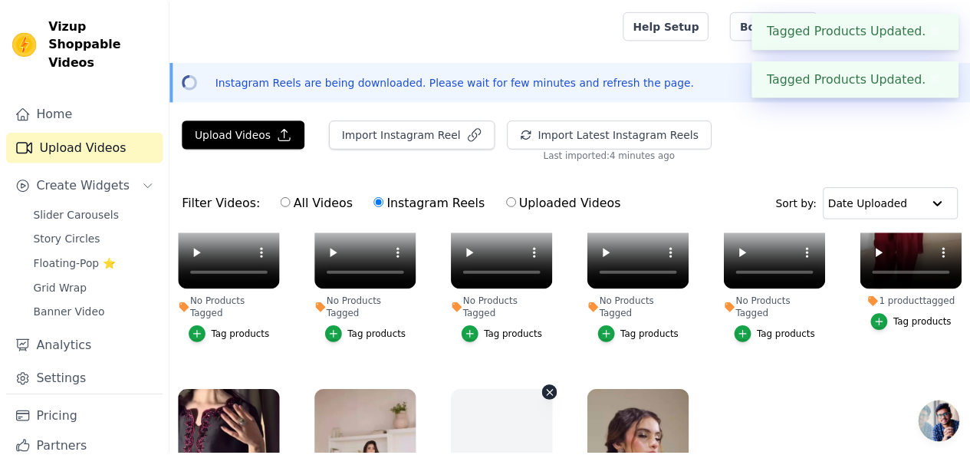
scroll to position [143, 0]
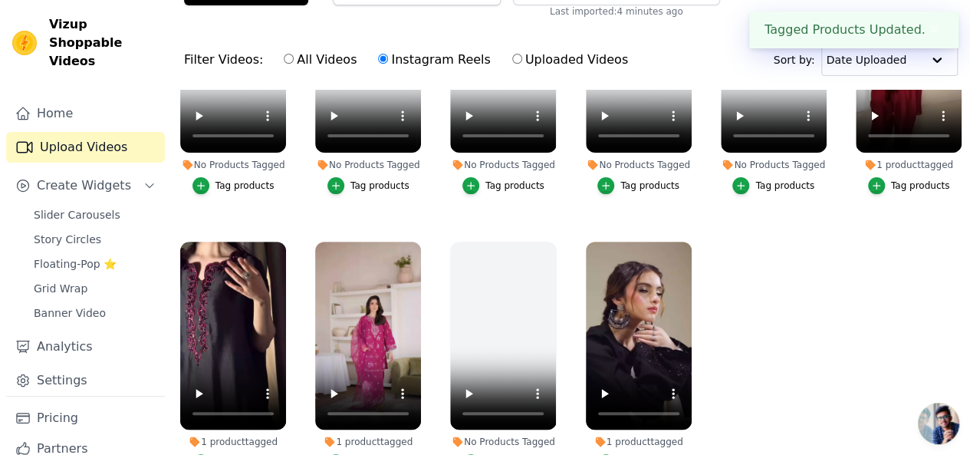
click at [617, 454] on button "Tag products" at bounding box center [638, 462] width 82 height 17
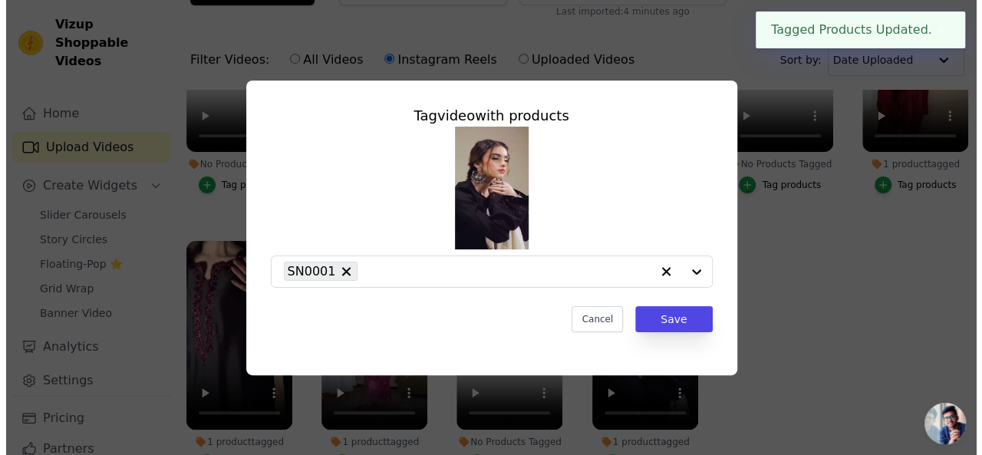
scroll to position [0, 0]
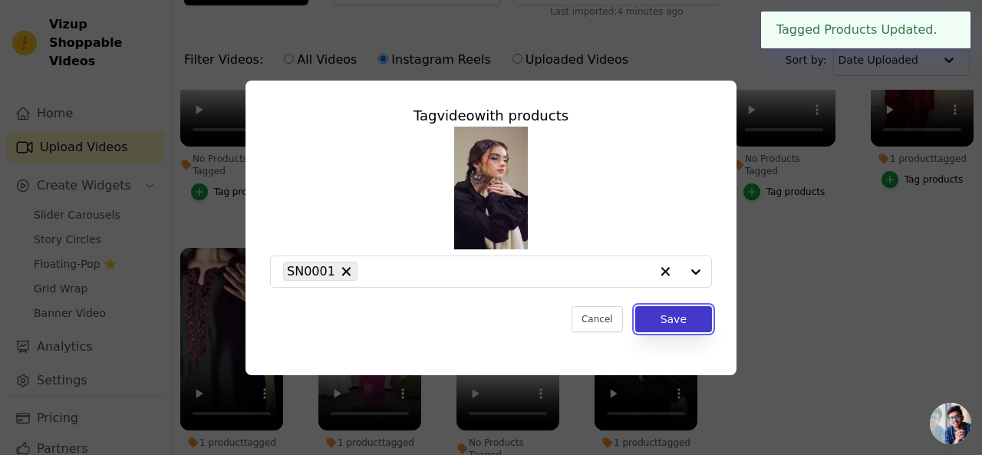
click at [681, 317] on button "Save" at bounding box center [673, 319] width 77 height 26
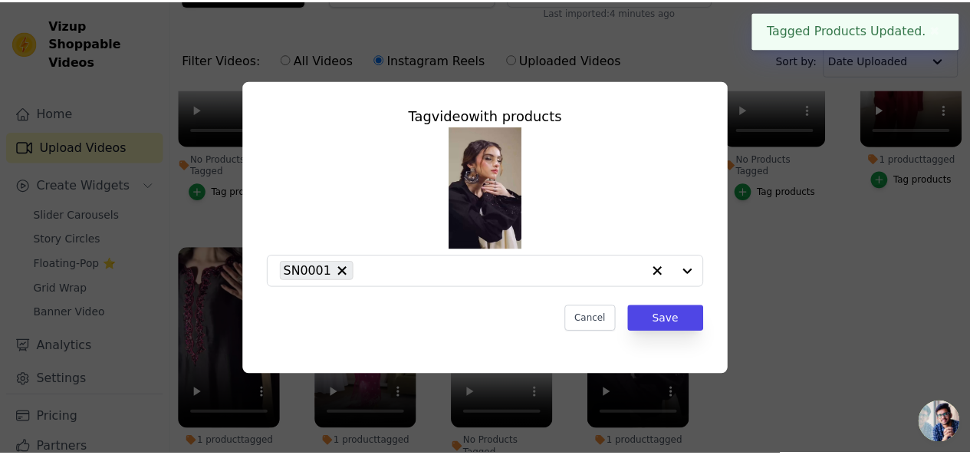
scroll to position [143, 0]
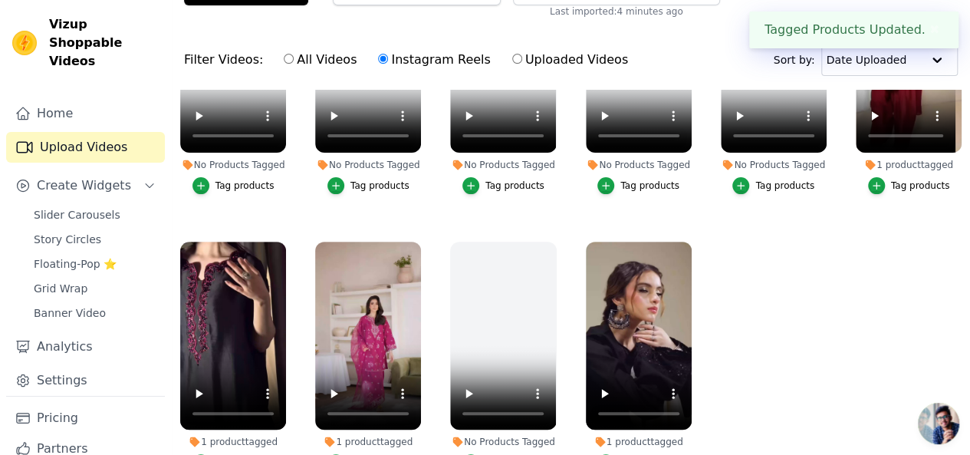
click at [851, 334] on ul "No Products Tagged Tag products No Products Tagged Tag products No Products Tag…" at bounding box center [571, 293] width 798 height 406
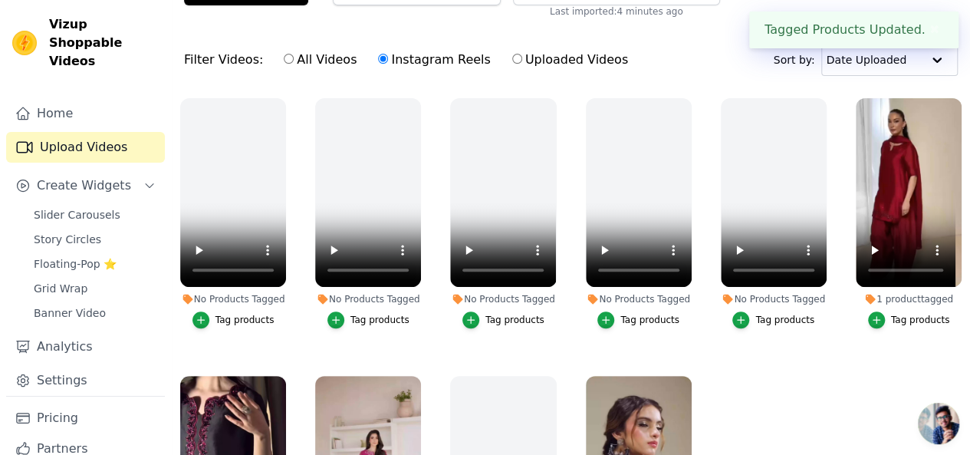
scroll to position [0, 0]
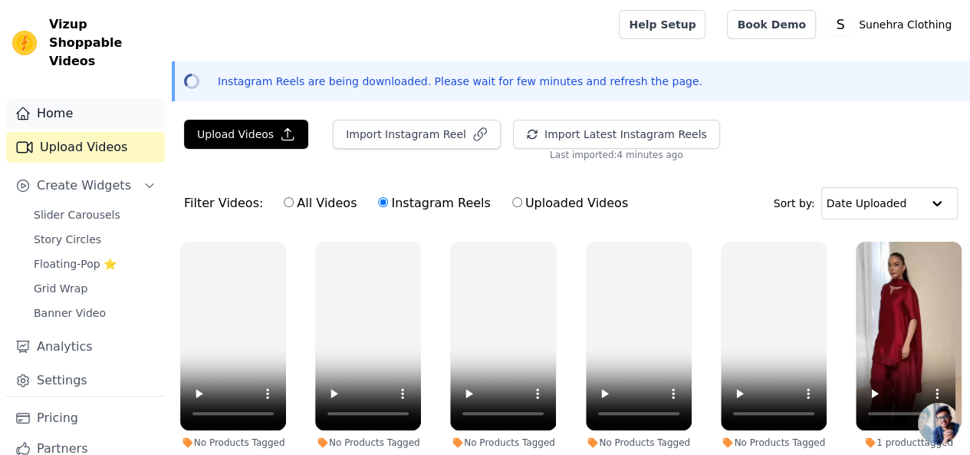
click at [97, 98] on link "Home" at bounding box center [85, 113] width 159 height 31
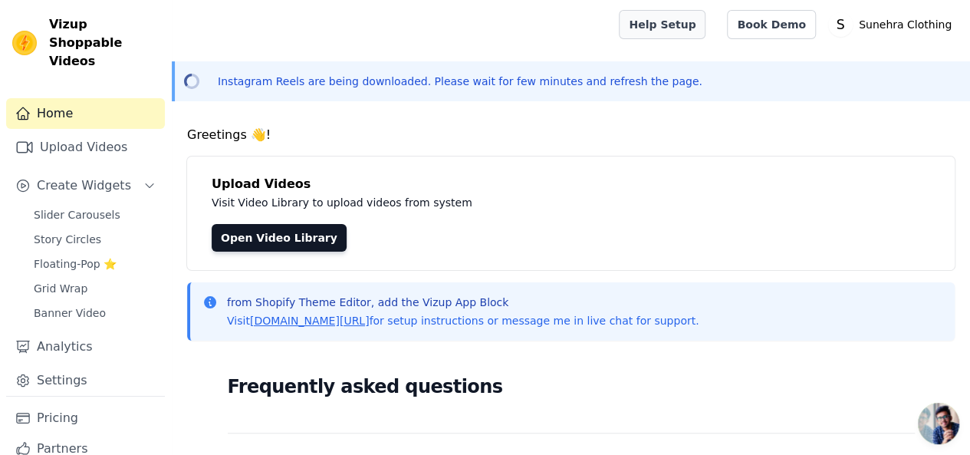
click at [706, 28] on link "Help Setup" at bounding box center [662, 24] width 87 height 29
click at [785, 25] on link "Book Demo" at bounding box center [771, 24] width 88 height 29
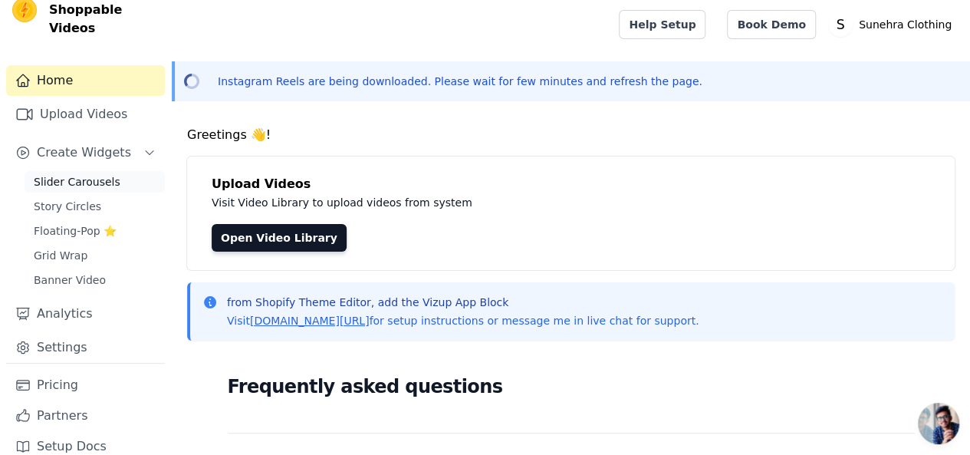
click at [84, 173] on link "Slider Carousels" at bounding box center [95, 181] width 140 height 21
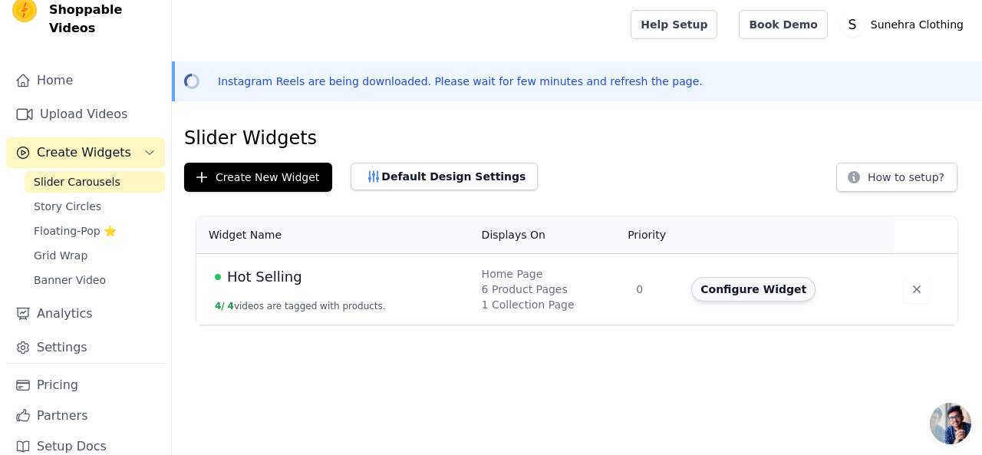
click at [762, 282] on button "Configure Widget" at bounding box center [753, 289] width 124 height 25
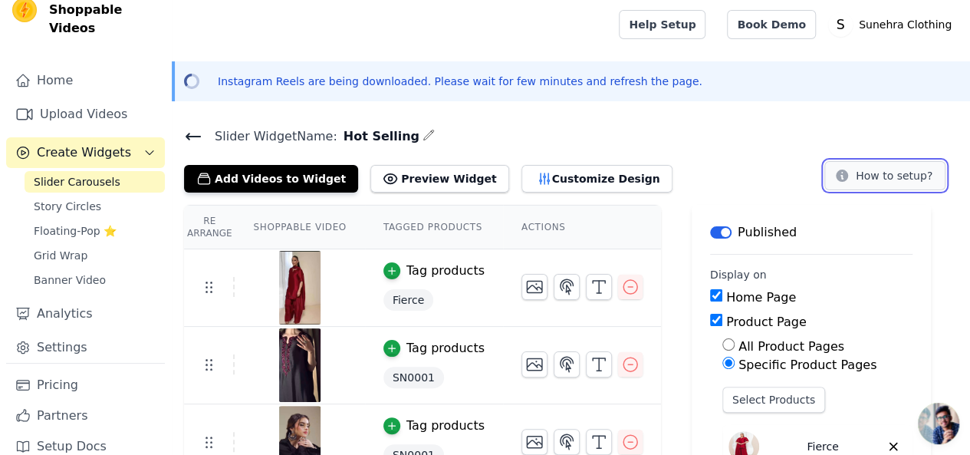
click at [878, 169] on button "How to setup?" at bounding box center [884, 175] width 121 height 29
